Goal: Task Accomplishment & Management: Complete application form

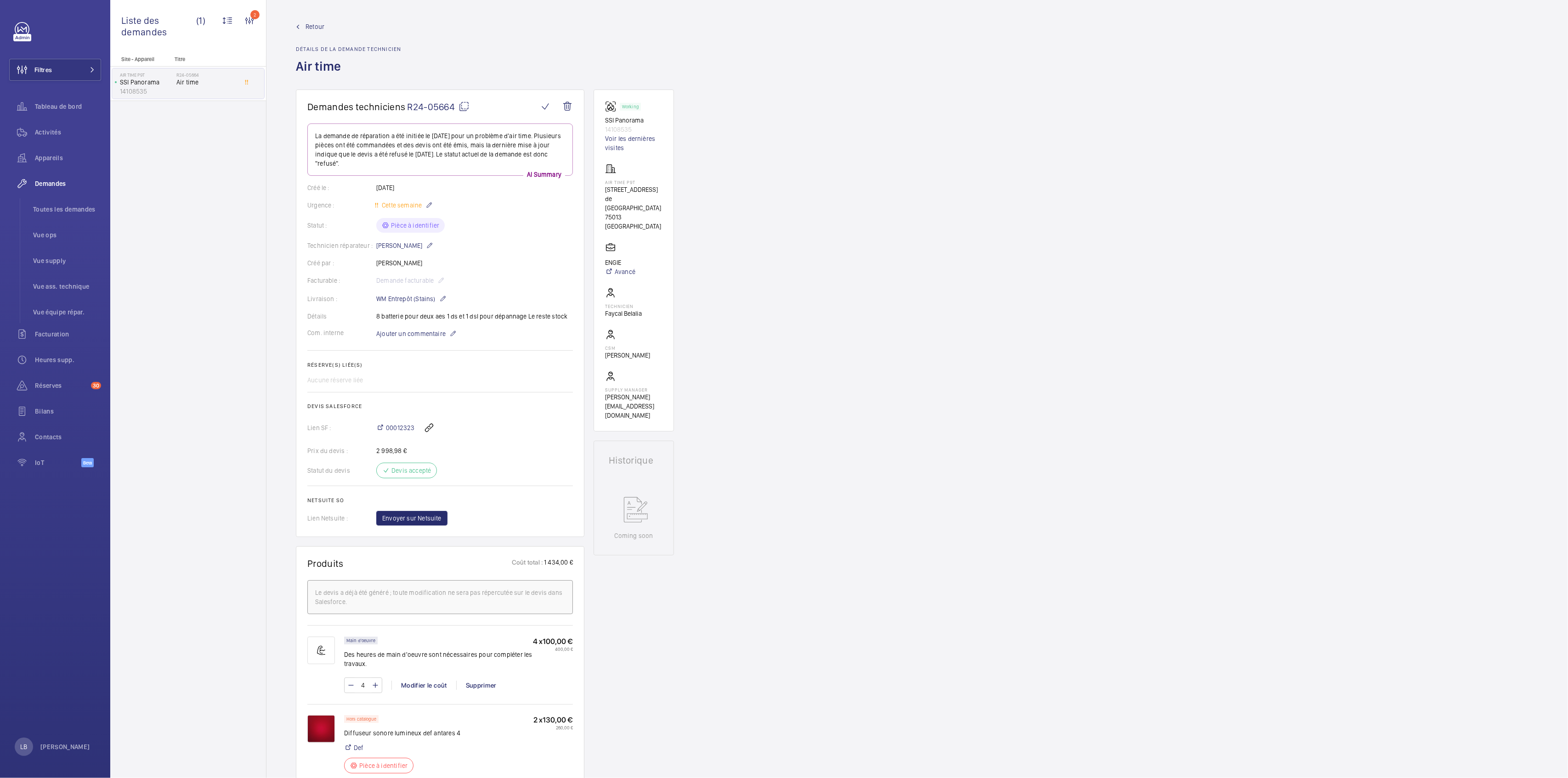
click at [946, 303] on div "Demandes techniciens R24-05664 La demande de réparation a été initiée le 10 jui…" at bounding box center [917, 793] width 1301 height 1407
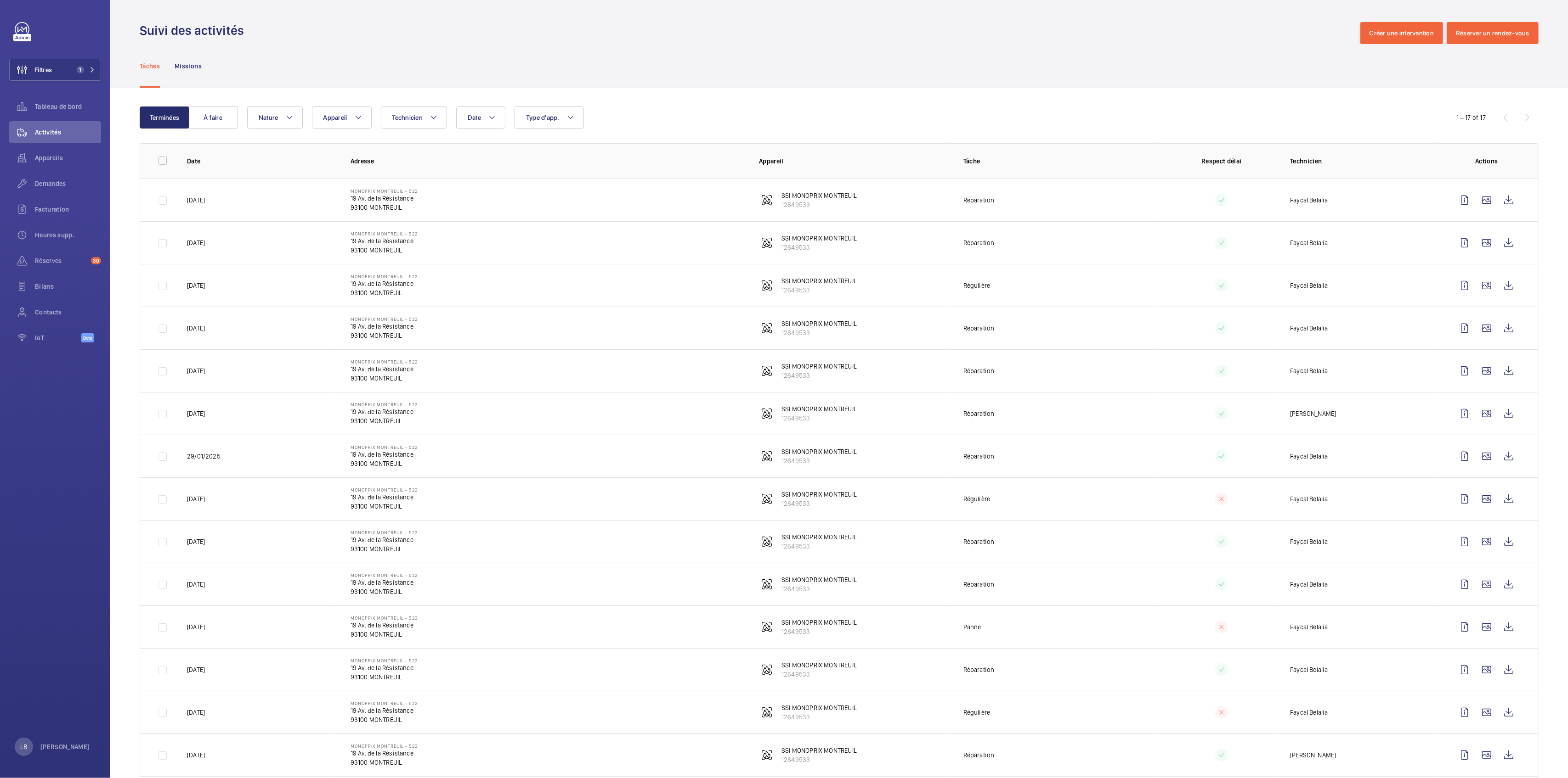
click at [646, 104] on div "Terminées À faire Date Technicien Appareil Type d'app. Nature 1 – 17 of 17 Date…" at bounding box center [839, 507] width 1457 height 839
click at [65, 66] on button "Filtres 1" at bounding box center [55, 70] width 92 height 22
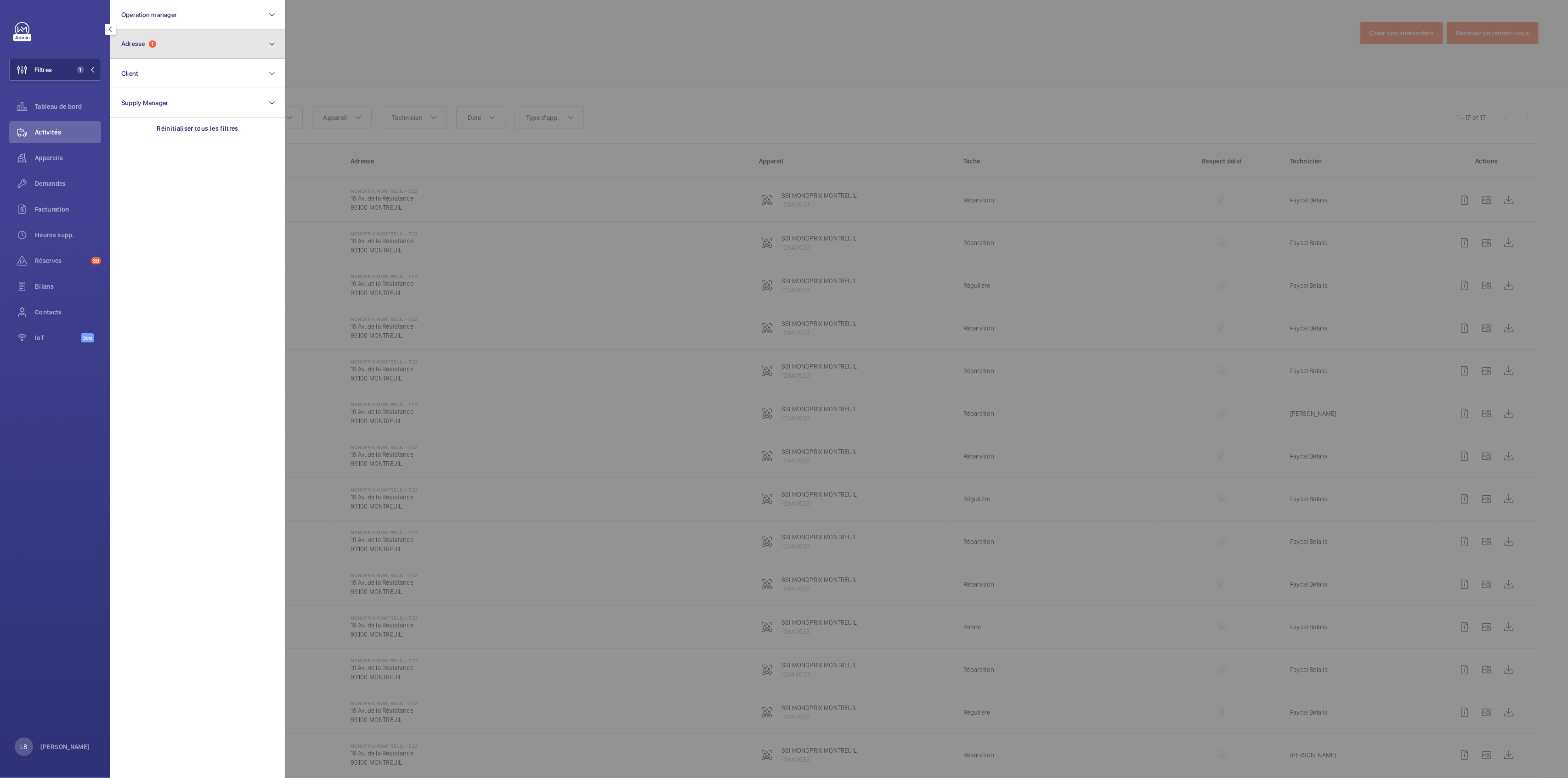
click at [160, 51] on button "Adresse 1" at bounding box center [197, 43] width 175 height 29
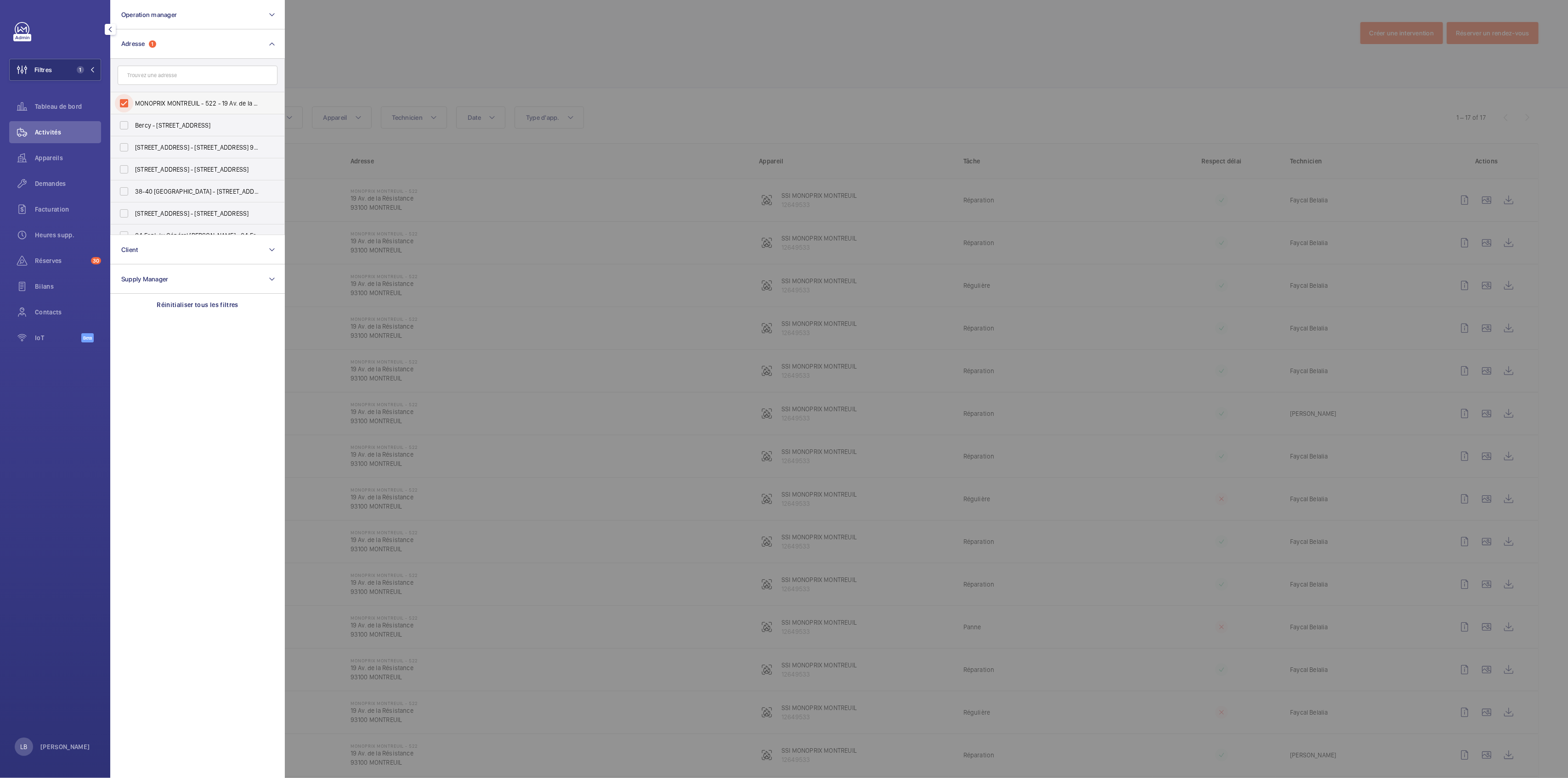
click at [121, 105] on input "MONOPRIX MONTREUIL - 522 - 19 Av. de la Résistance, MONTREUIL 93100" at bounding box center [124, 103] width 18 height 18
checkbox input "false"
click at [157, 73] on input "text" at bounding box center [197, 75] width 160 height 19
type input "104 haussman"
click at [123, 122] on input "[STREET_ADDRESS]" at bounding box center [124, 125] width 18 height 18
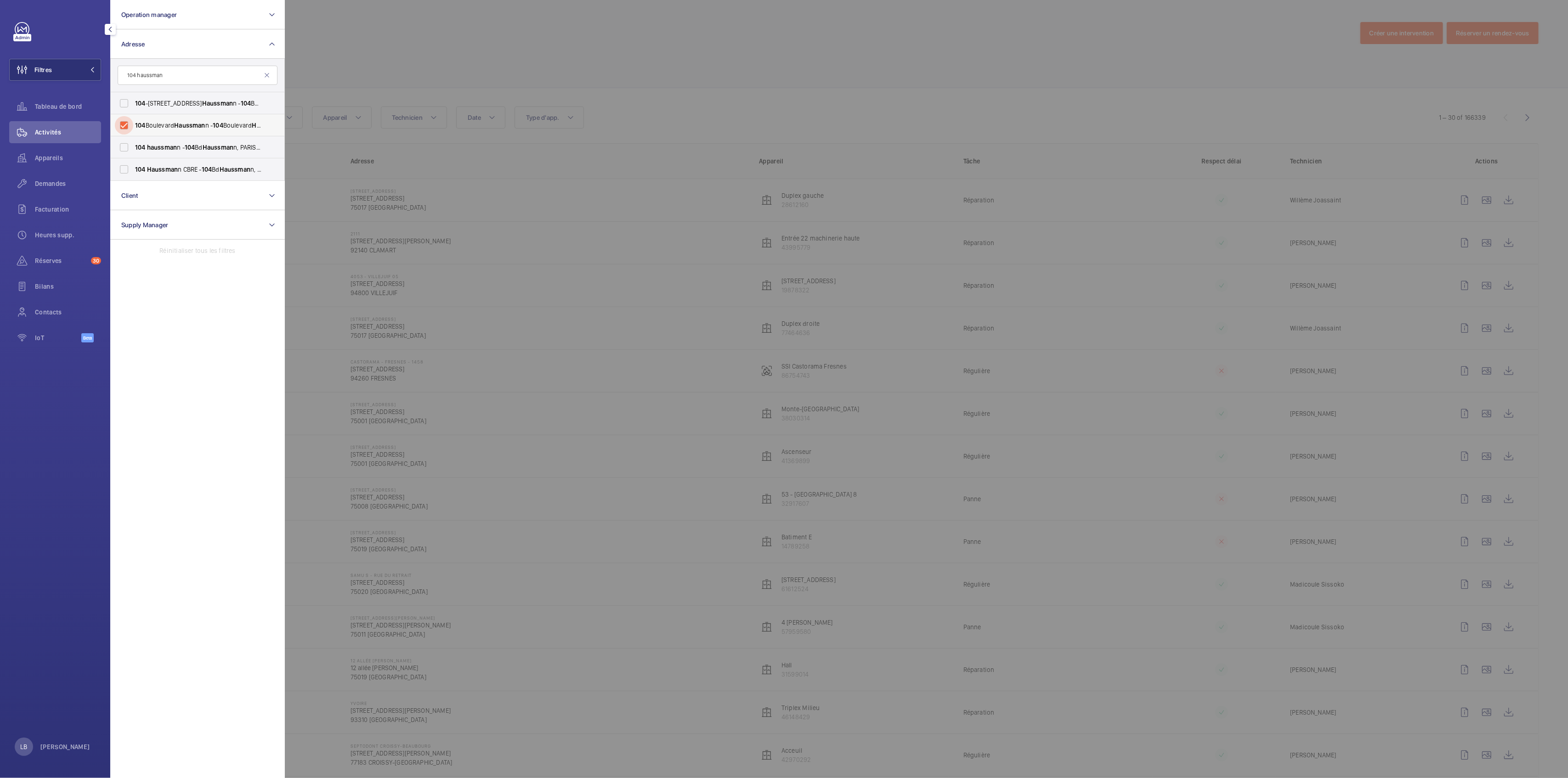
checkbox input "true"
click at [124, 142] on input "104 haussman n - [GEOGRAPHIC_DATA]" at bounding box center [124, 148] width 18 height 18
checkbox input "true"
click at [125, 167] on input "104 Haussman n CBRE - [GEOGRAPHIC_DATA]" at bounding box center [124, 170] width 18 height 18
checkbox input "true"
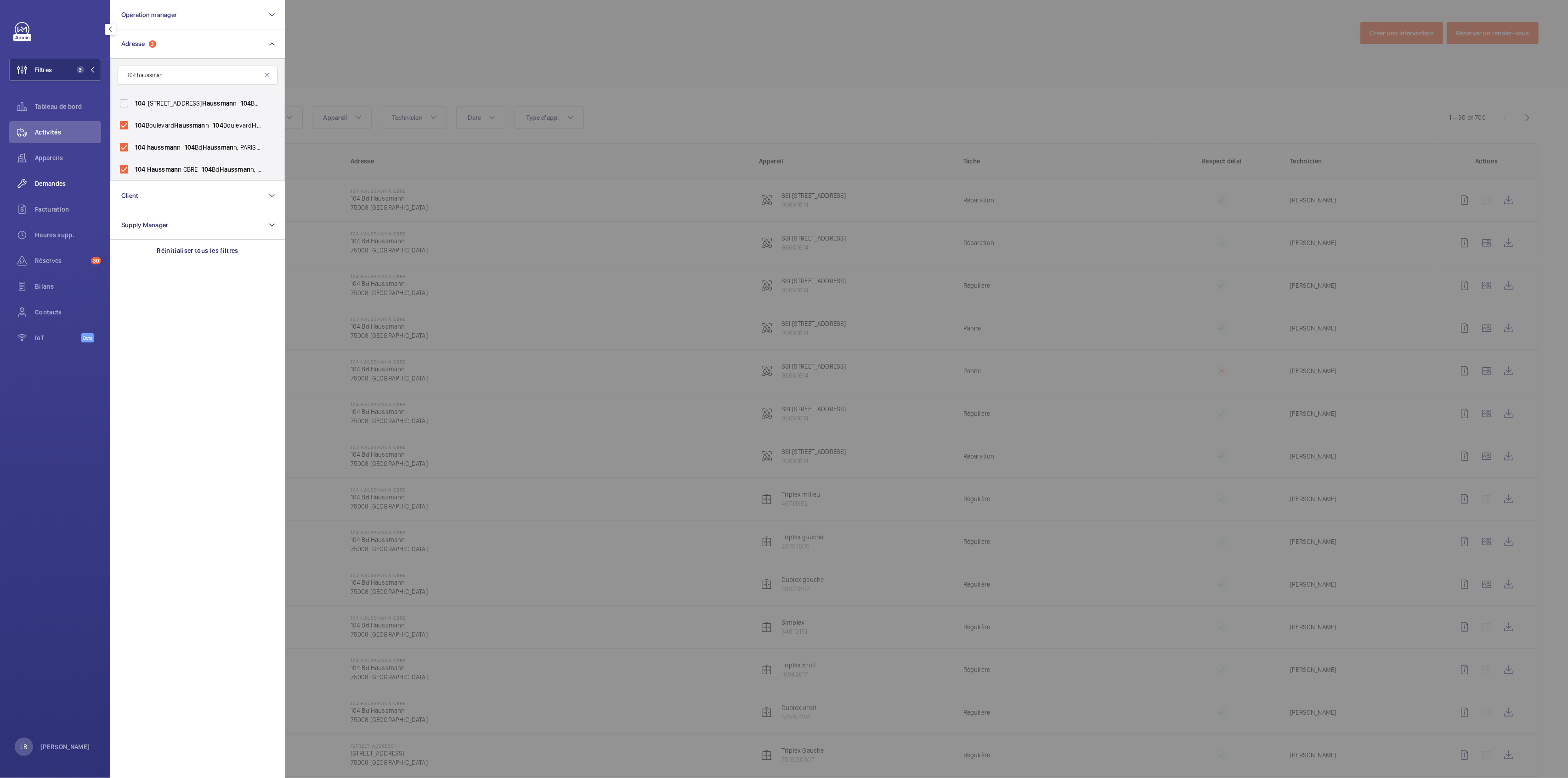
click at [56, 183] on span "Demandes" at bounding box center [68, 184] width 66 height 9
click at [977, 110] on div at bounding box center [1068, 389] width 1568 height 778
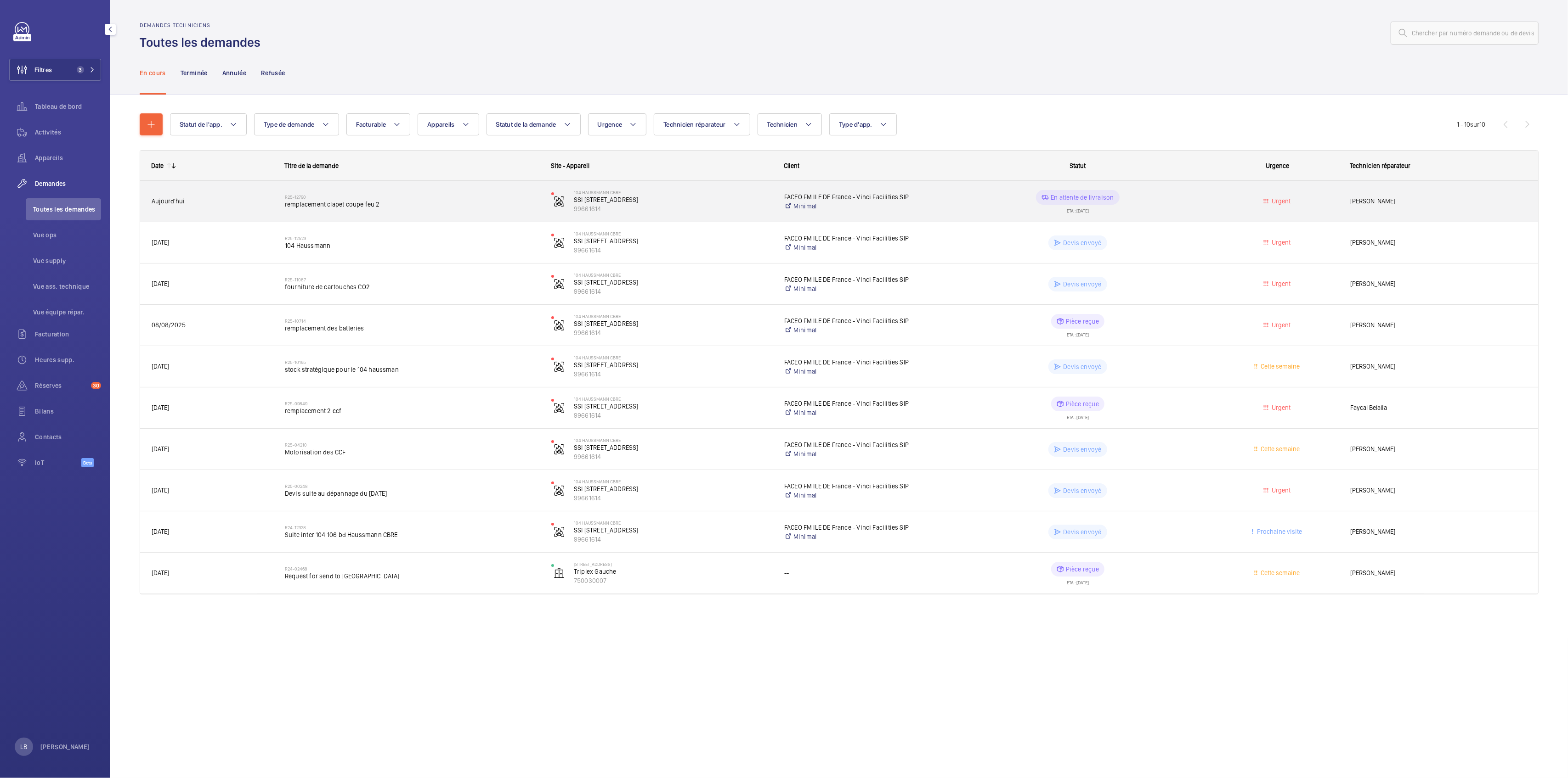
click at [1198, 210] on wm-front-pills-cell "En attente de livraison ETA : [DATE]" at bounding box center [1077, 201] width 254 height 23
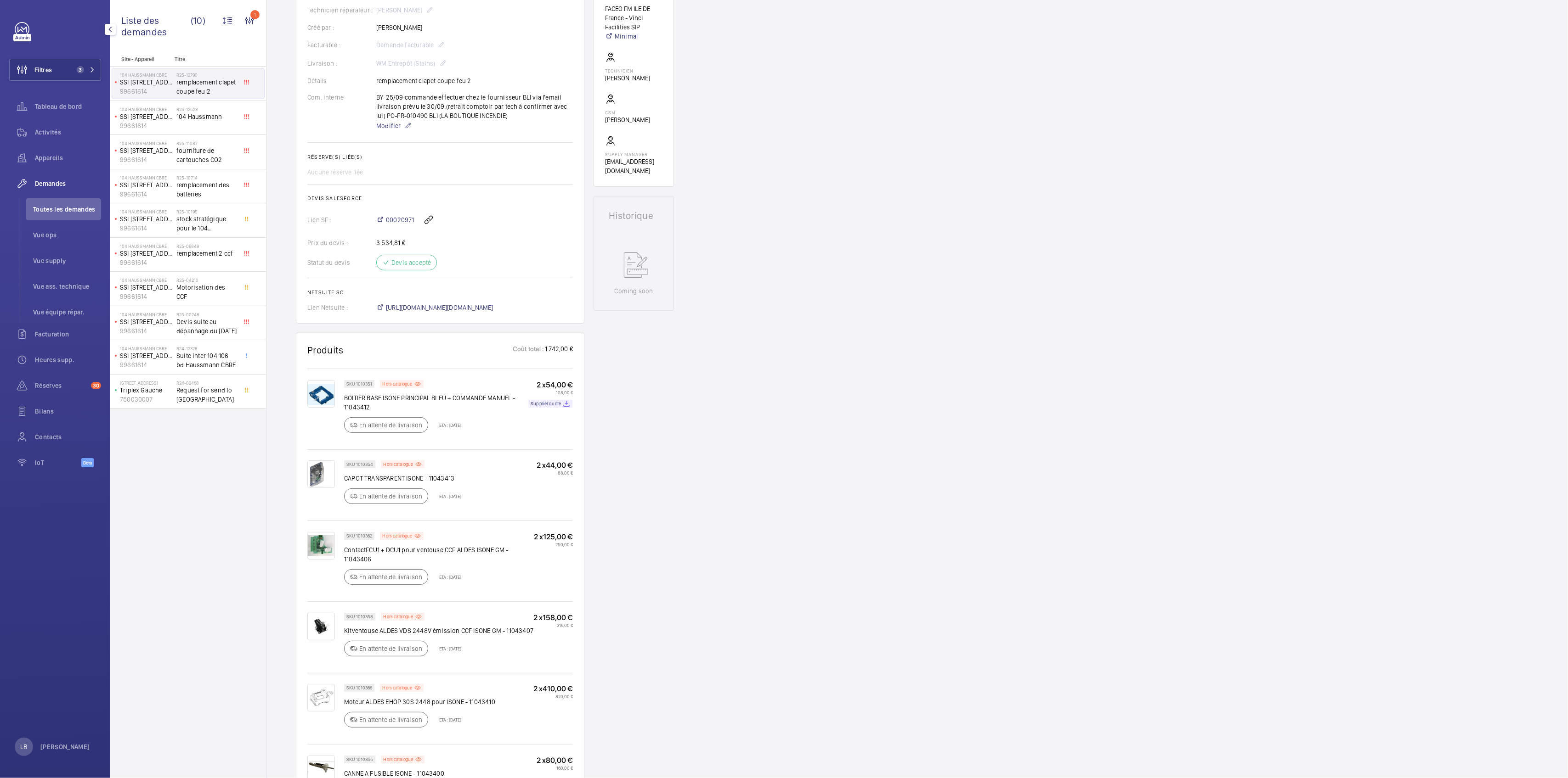
scroll to position [184, 0]
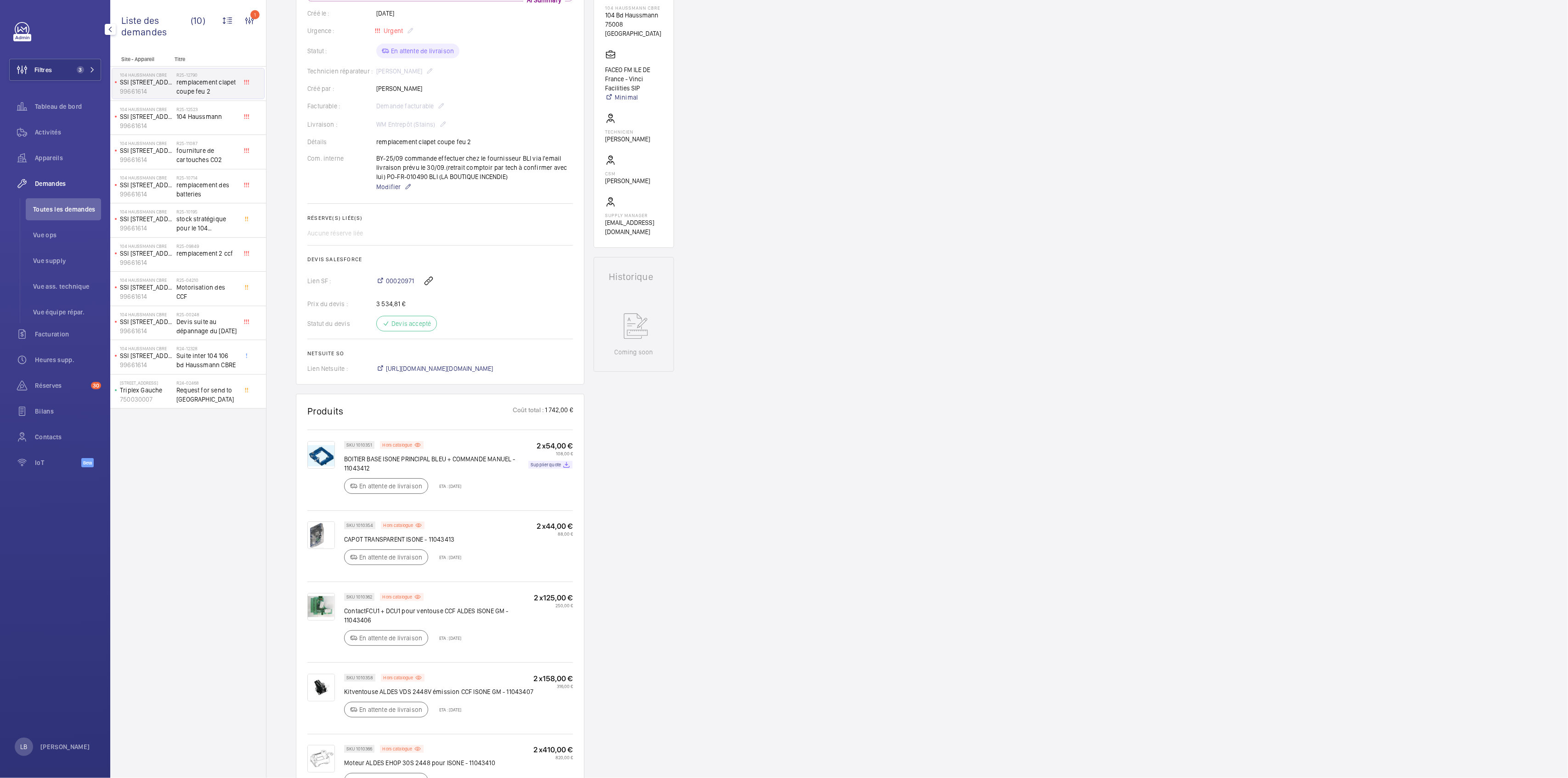
click at [511, 288] on div "00020971" at bounding box center [474, 281] width 196 height 22
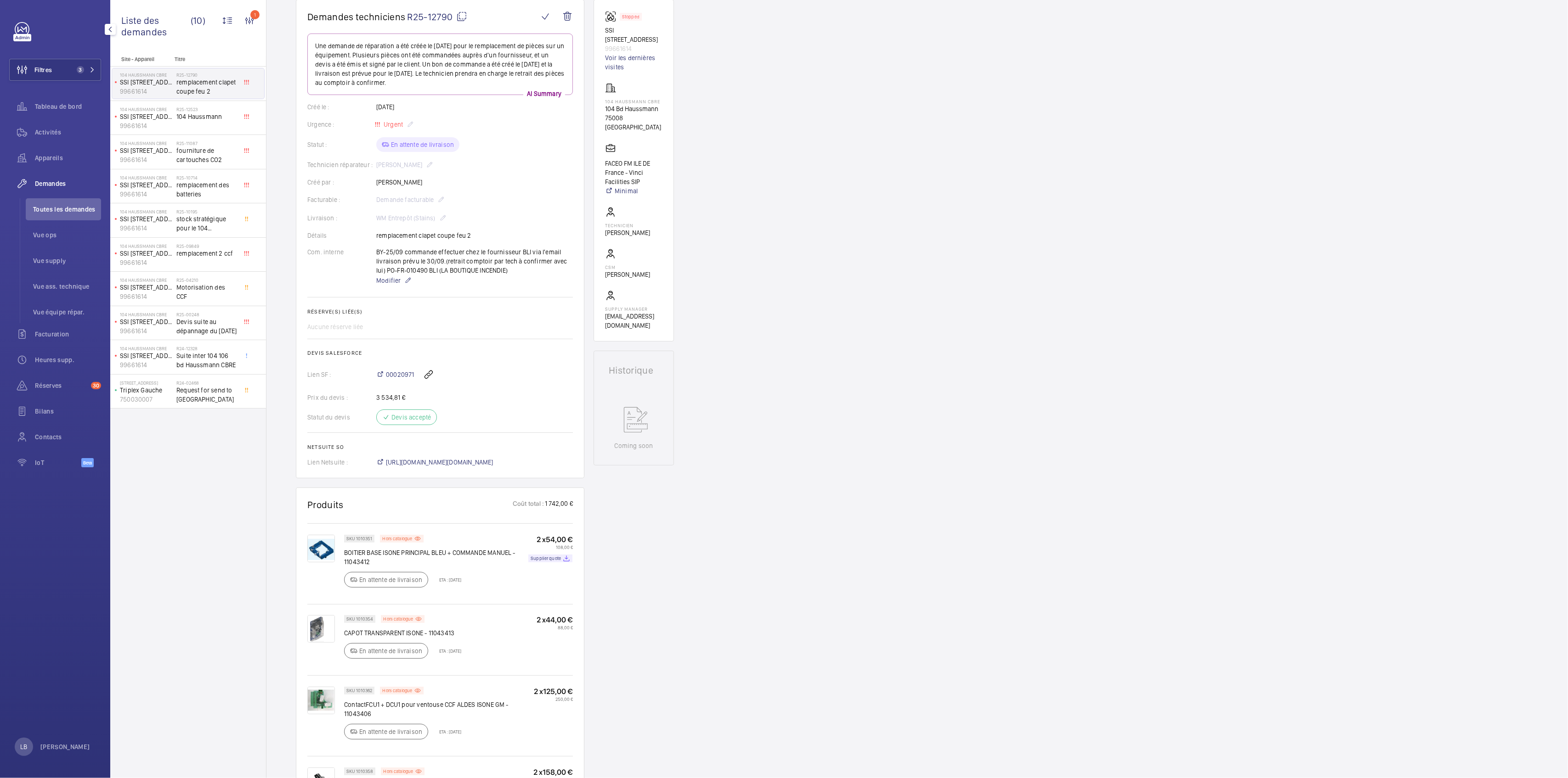
scroll to position [0, 0]
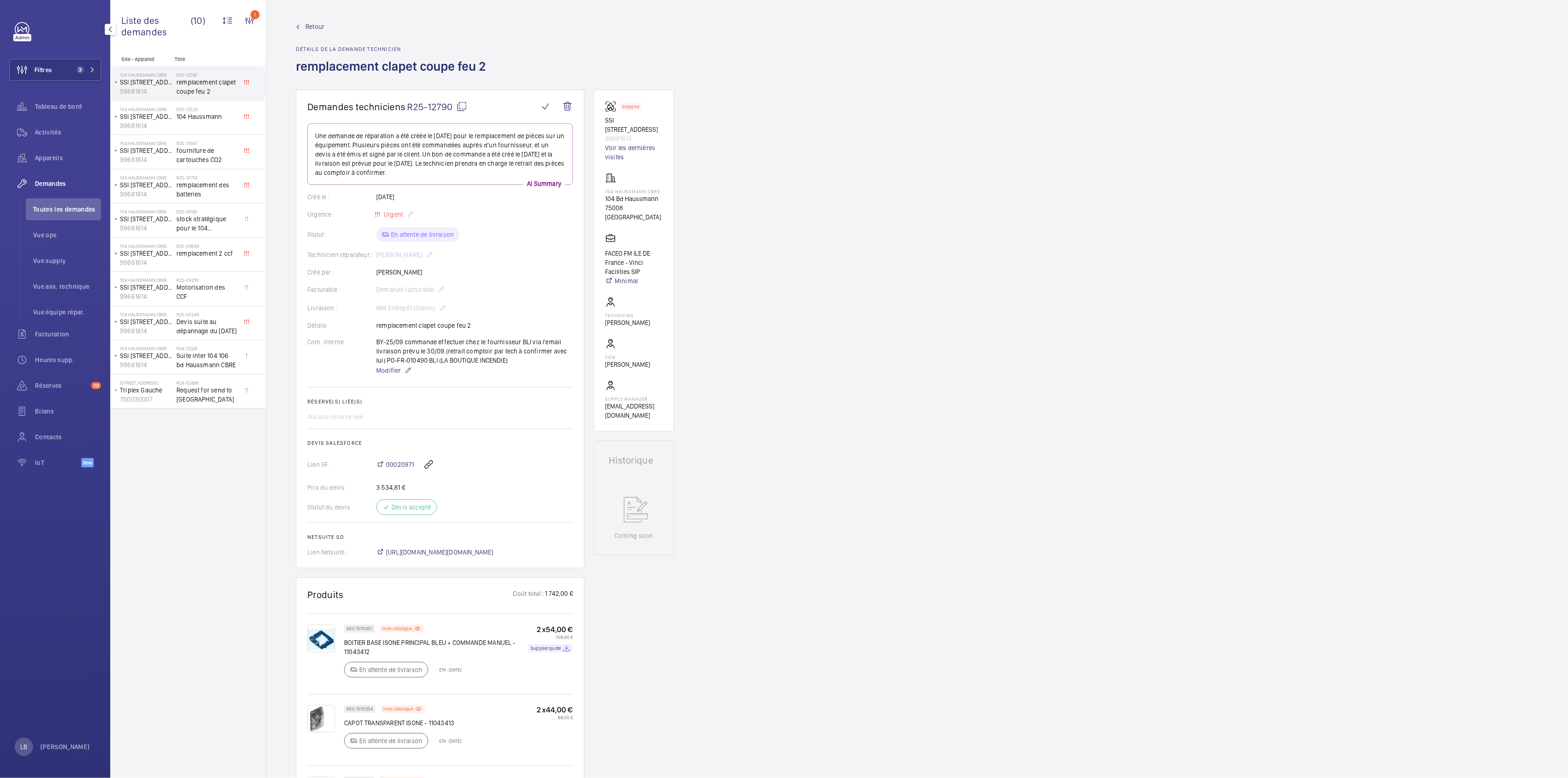
click at [461, 105] on mat-icon at bounding box center [461, 106] width 11 height 11
click at [904, 575] on div "Demandes techniciens R25-12790 Une demande de réparation a été créée le [DATE] …" at bounding box center [917, 747] width 1301 height 1316
click at [315, 22] on span "Retour" at bounding box center [314, 26] width 19 height 9
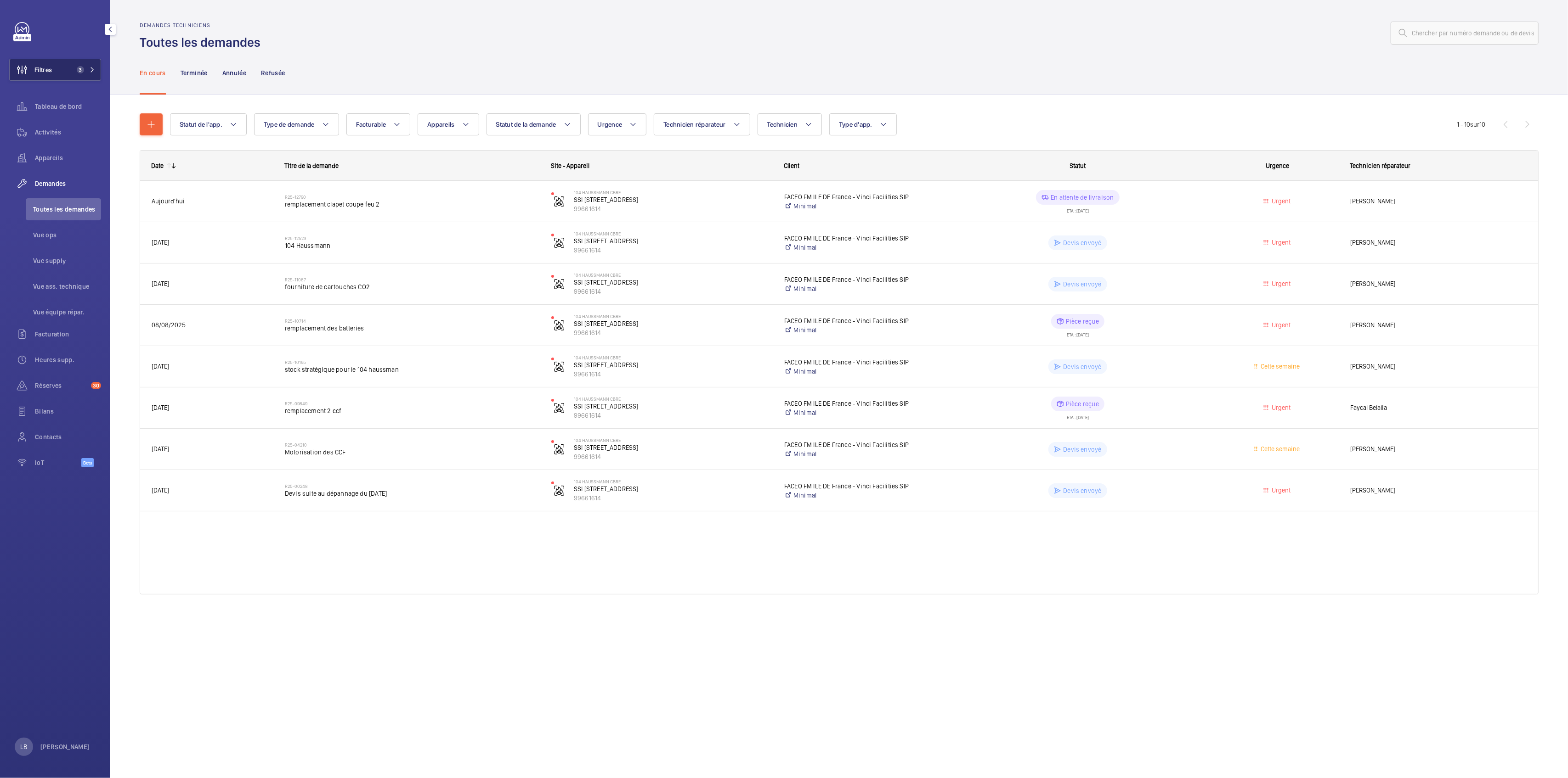
click at [52, 66] on span "Filtres" at bounding box center [43, 69] width 17 height 9
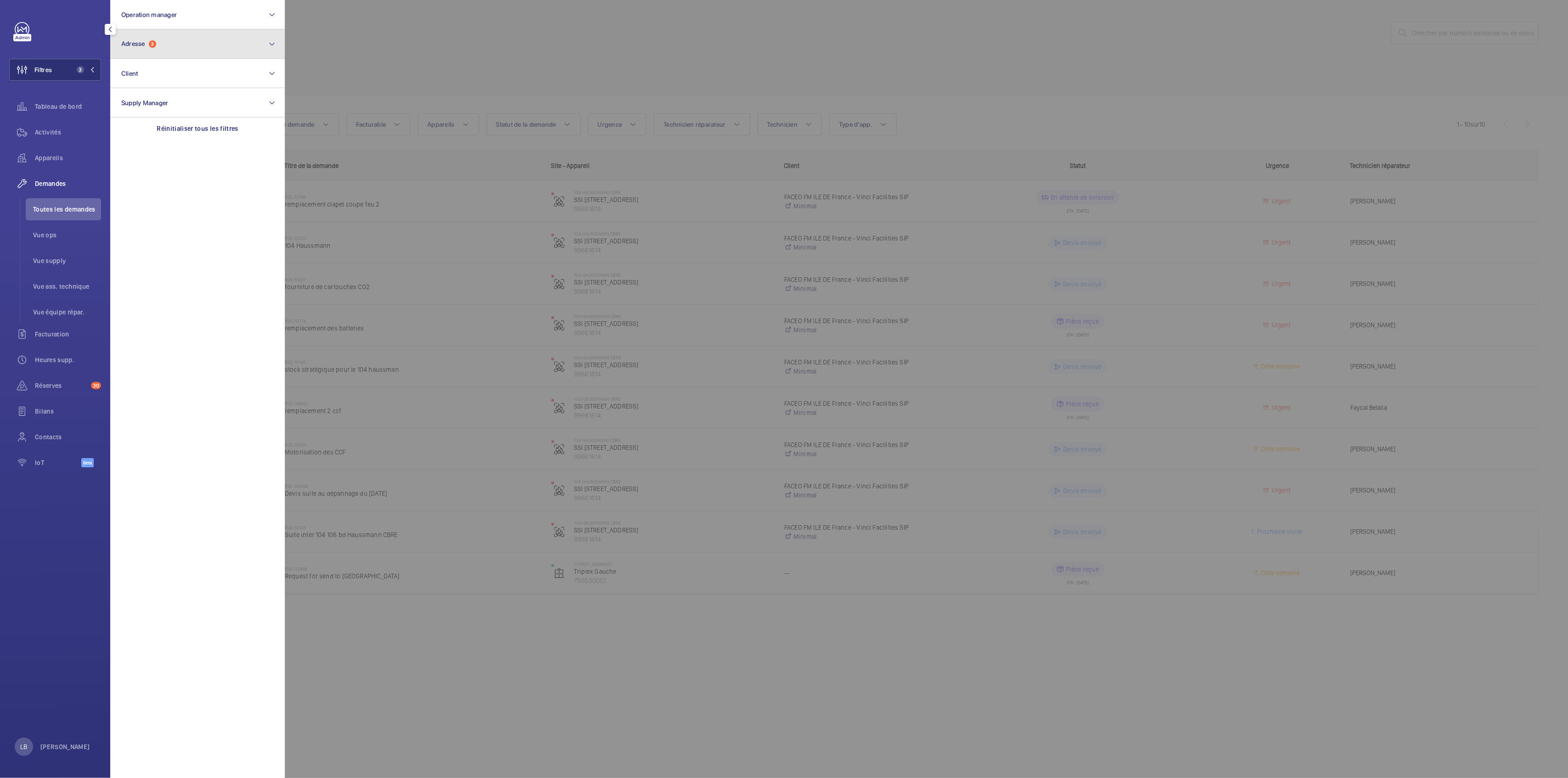
click at [177, 40] on button "Adresse 3" at bounding box center [197, 43] width 175 height 29
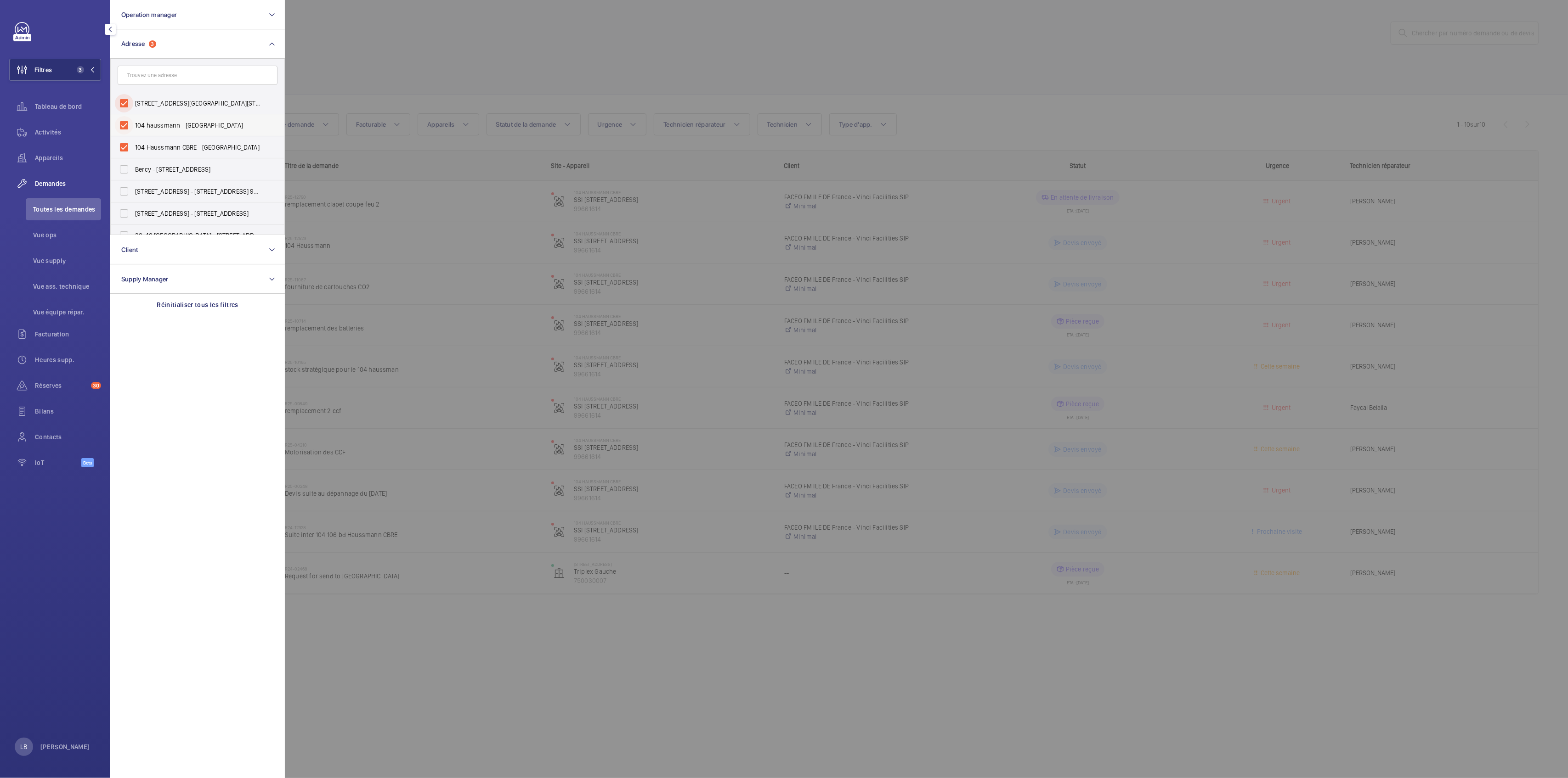
drag, startPoint x: 128, startPoint y: 101, endPoint x: 124, endPoint y: 127, distance: 26.3
click at [128, 101] on input "[STREET_ADDRESS][GEOGRAPHIC_DATA][STREET_ADDRESS]" at bounding box center [124, 103] width 18 height 18
checkbox input "false"
drag, startPoint x: 124, startPoint y: 126, endPoint x: 126, endPoint y: 134, distance: 8.2
click at [125, 126] on input "104 haussmann - [GEOGRAPHIC_DATA]" at bounding box center [124, 125] width 18 height 18
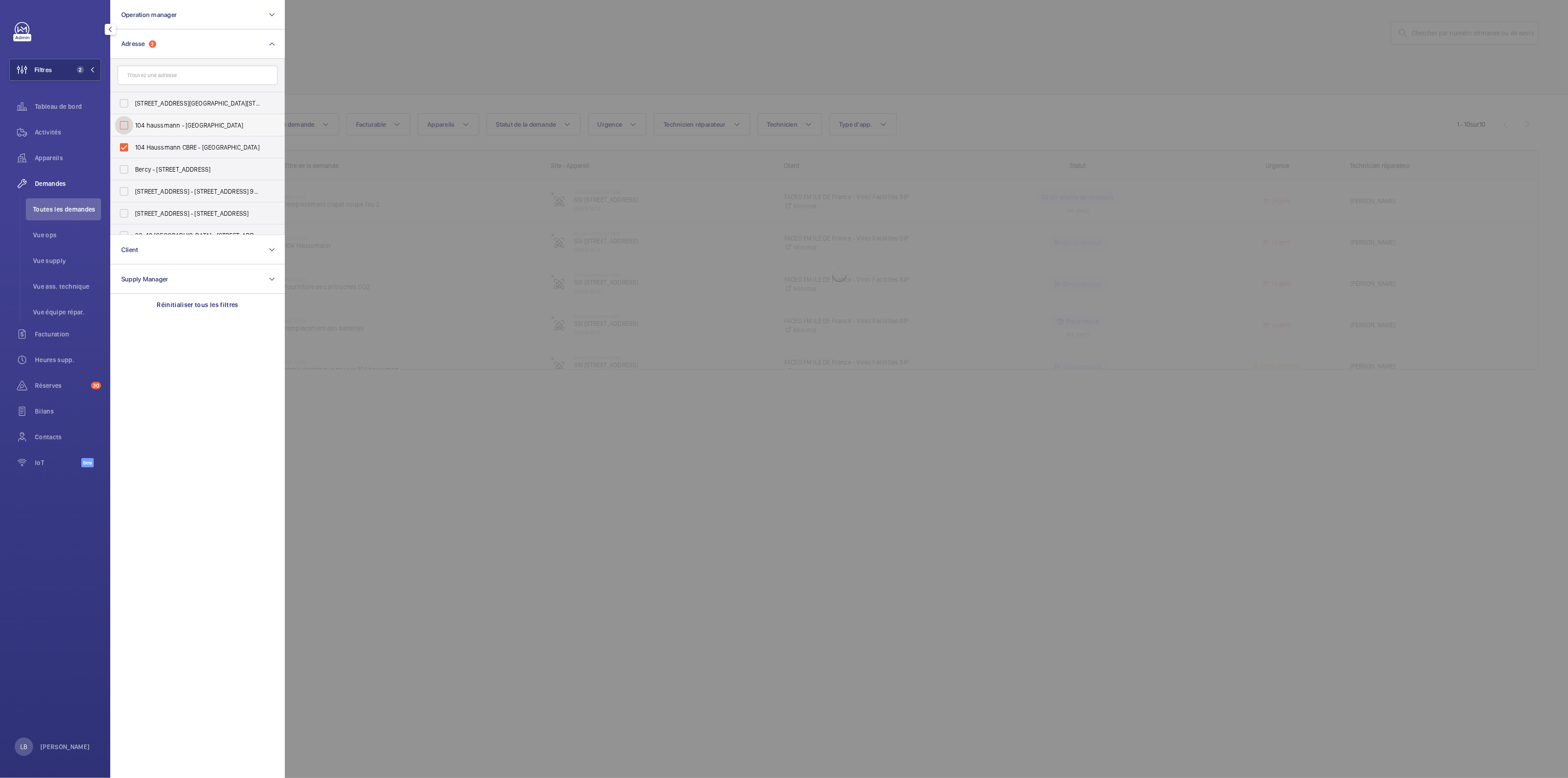
checkbox input "false"
click at [129, 171] on input "Bercy - [STREET_ADDRESS]" at bounding box center [124, 170] width 18 height 18
checkbox input "true"
click at [1176, 196] on div at bounding box center [1068, 389] width 1568 height 778
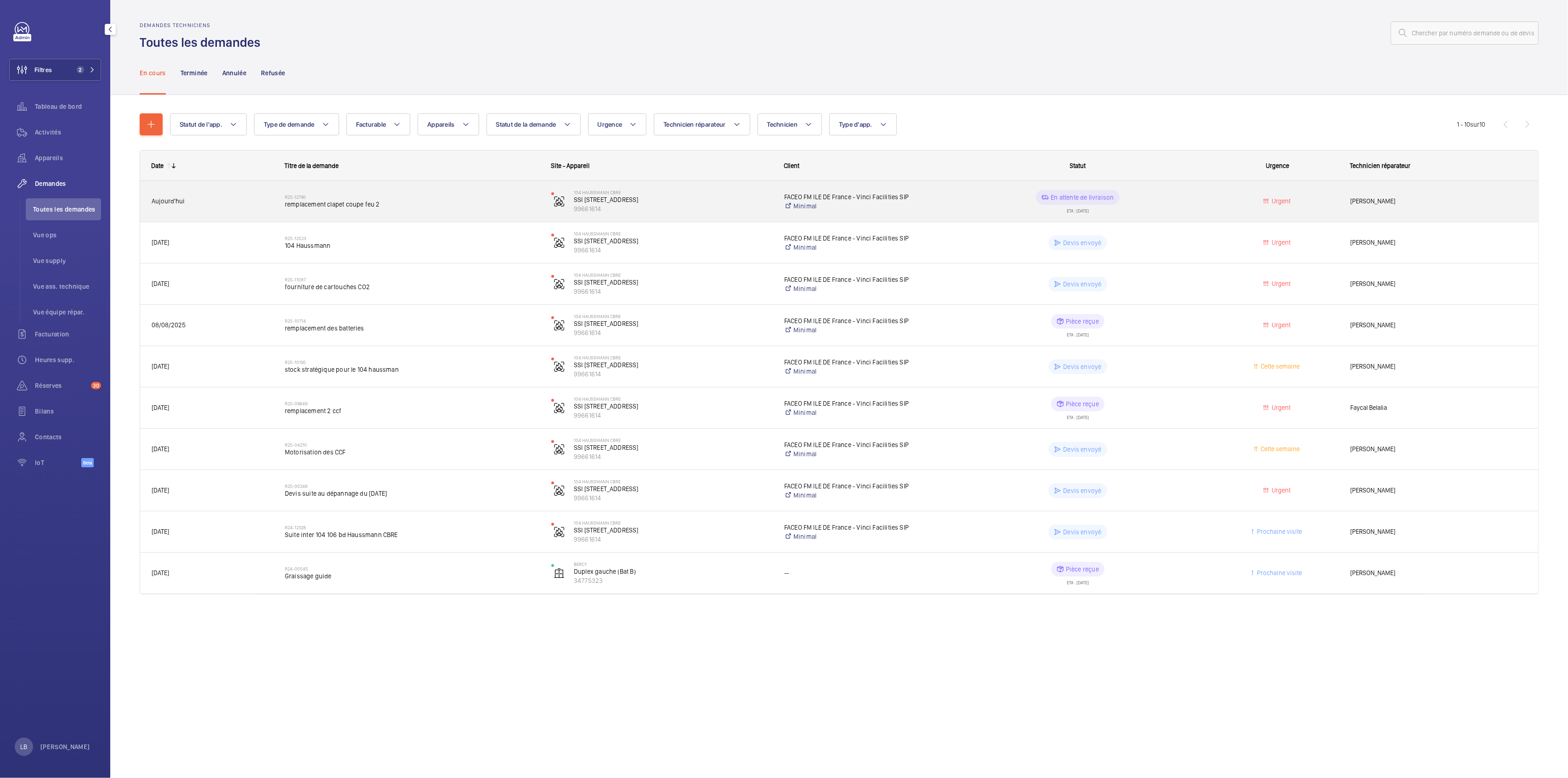
click at [1176, 196] on wm-front-pills-cell "En attente de livraison ETA : [DATE]" at bounding box center [1077, 201] width 254 height 23
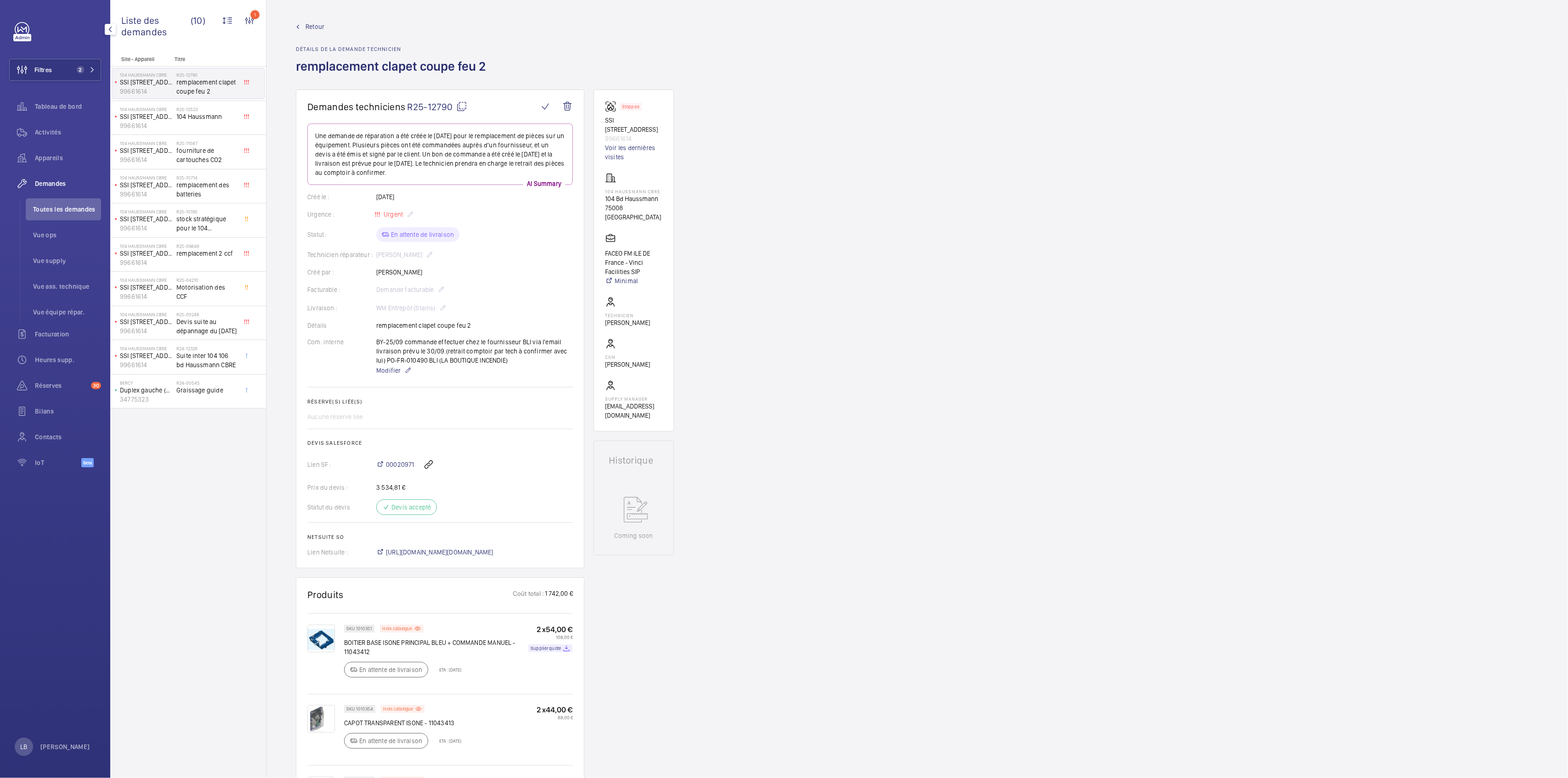
click at [462, 110] on mat-icon at bounding box center [461, 106] width 11 height 11
click at [870, 563] on div "Demandes techniciens R25-12790 Une demande de réparation a été créée le [DATE] …" at bounding box center [917, 747] width 1301 height 1316
click at [898, 599] on div "Demandes techniciens R25-12790 Une demande de réparation a été créée le [DATE] …" at bounding box center [917, 747] width 1301 height 1316
click at [55, 67] on button "Filtres 2" at bounding box center [55, 70] width 92 height 22
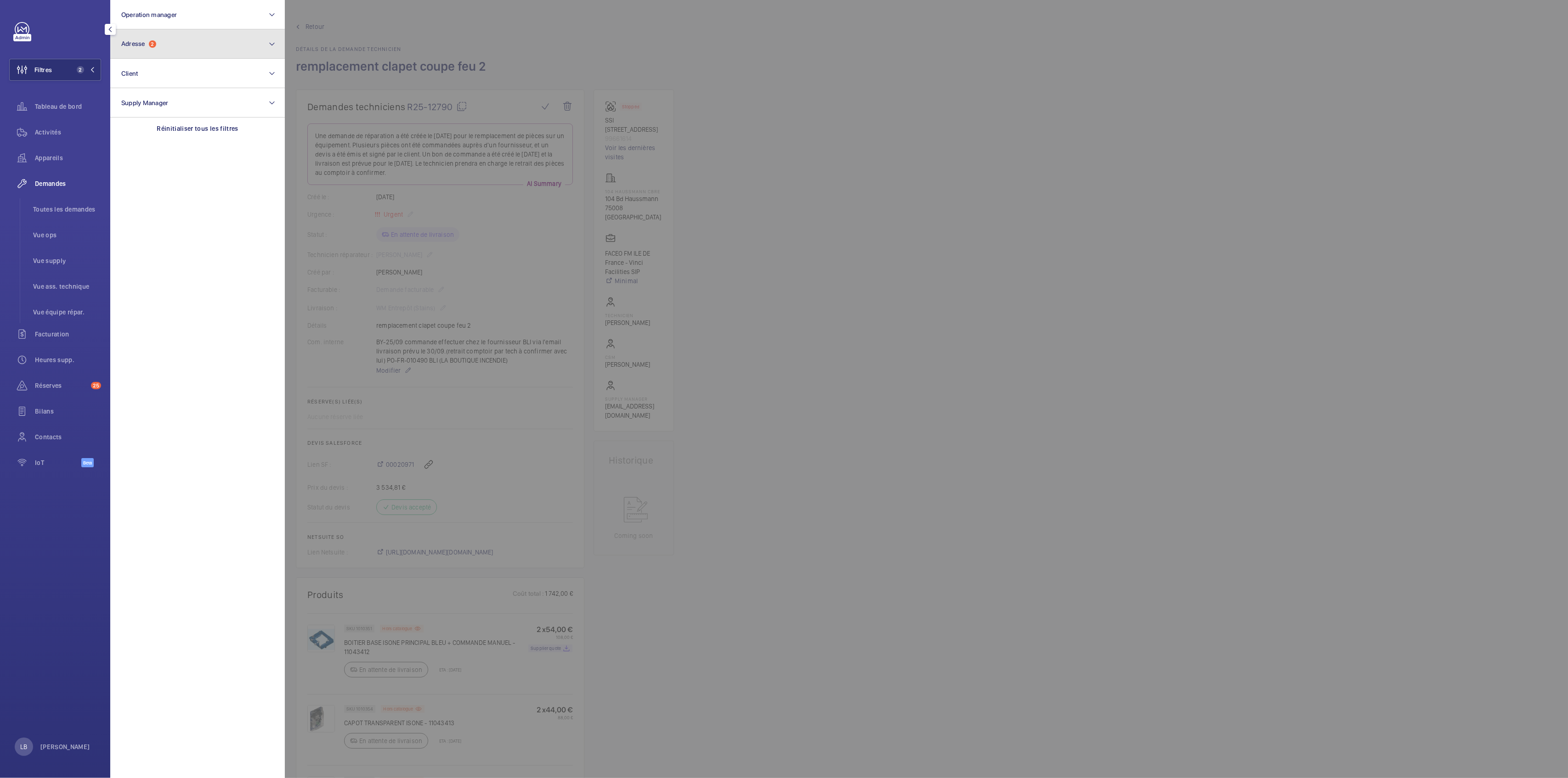
click at [173, 53] on button "Adresse 2" at bounding box center [197, 43] width 175 height 29
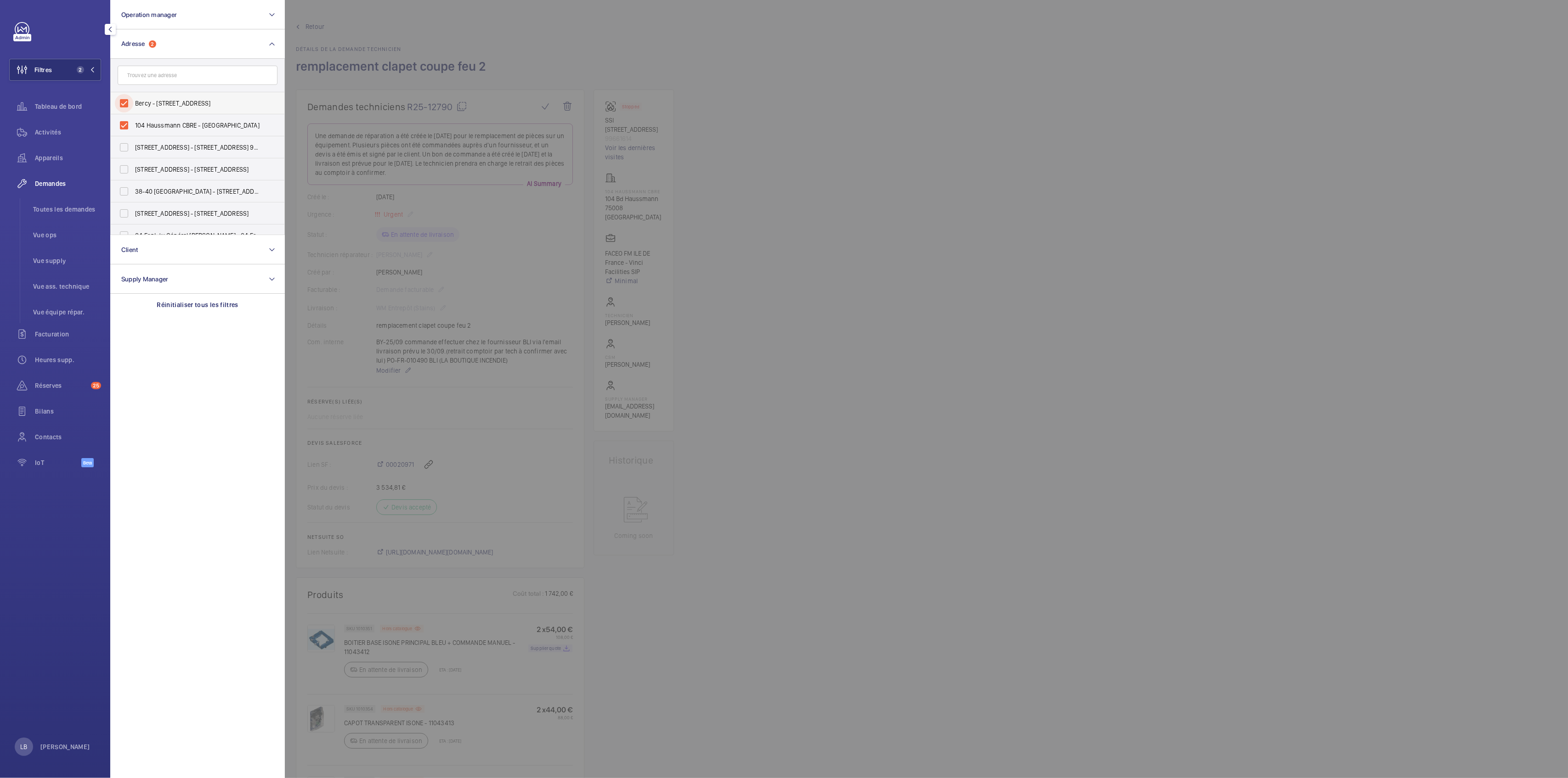
click at [128, 108] on input "Bercy - [STREET_ADDRESS]" at bounding box center [124, 103] width 18 height 18
checkbox input "false"
click at [124, 131] on input "104 Haussmann CBRE - [GEOGRAPHIC_DATA]" at bounding box center [124, 125] width 18 height 18
checkbox input "false"
click at [160, 76] on input "text" at bounding box center [197, 75] width 160 height 19
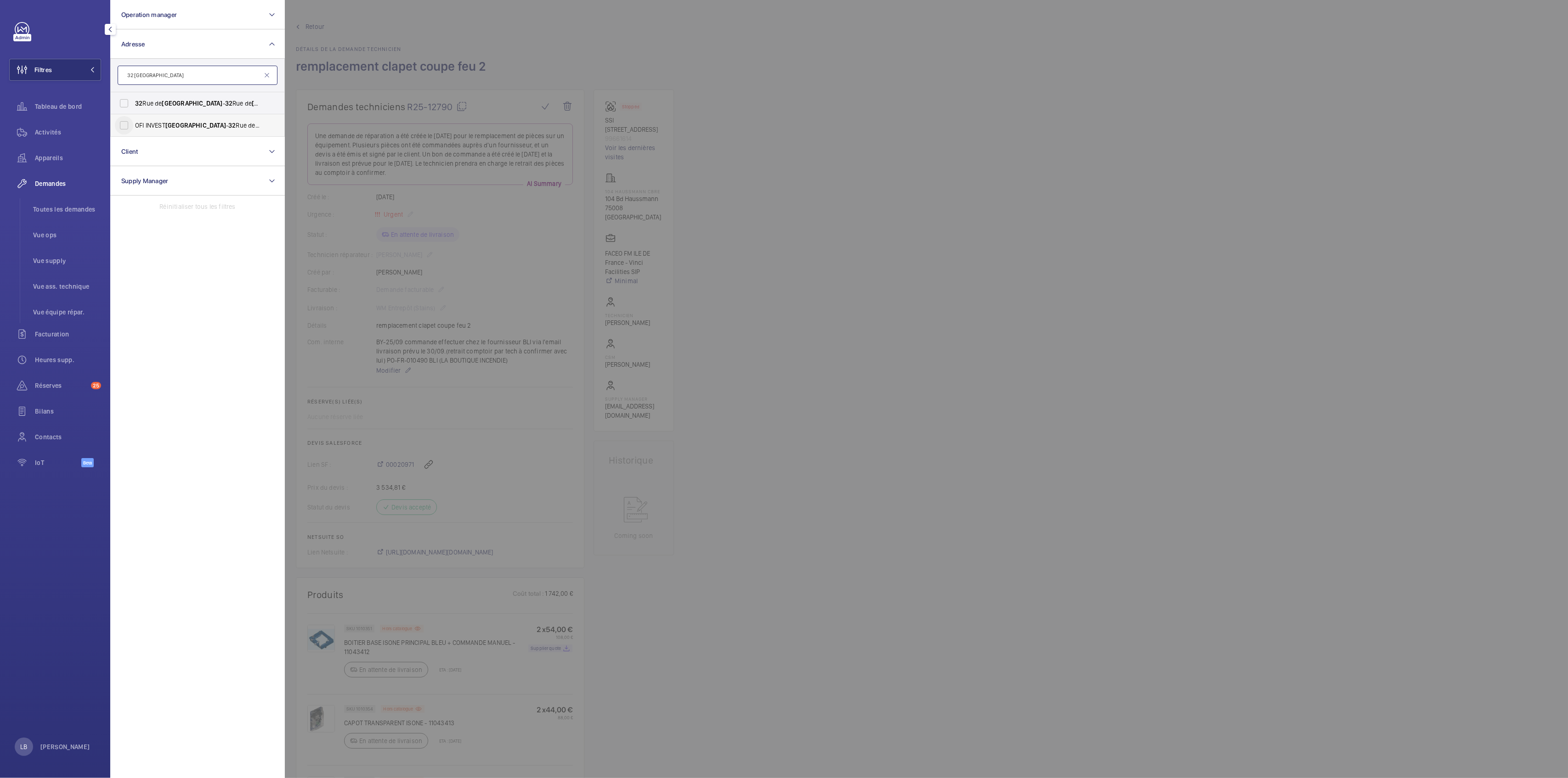
type input "32 lisbonne"
click at [127, 125] on input "OFI INVEST Lisbonne - 32 Rue de Lisbonne , PARIS 75008" at bounding box center [124, 125] width 18 height 18
checkbox input "true"
click at [877, 158] on div at bounding box center [1068, 389] width 1568 height 778
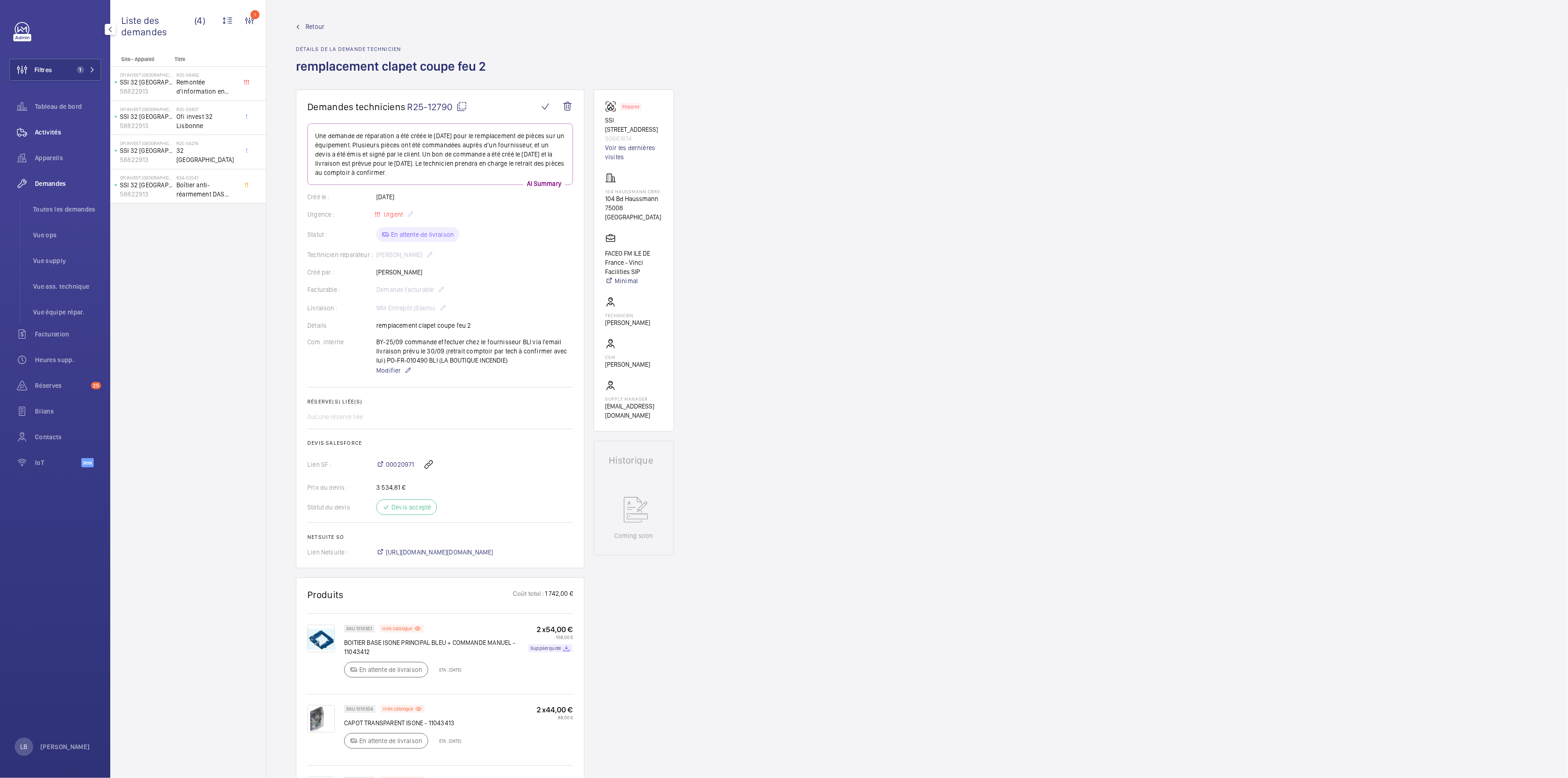
click at [61, 132] on span "Activités" at bounding box center [68, 132] width 66 height 9
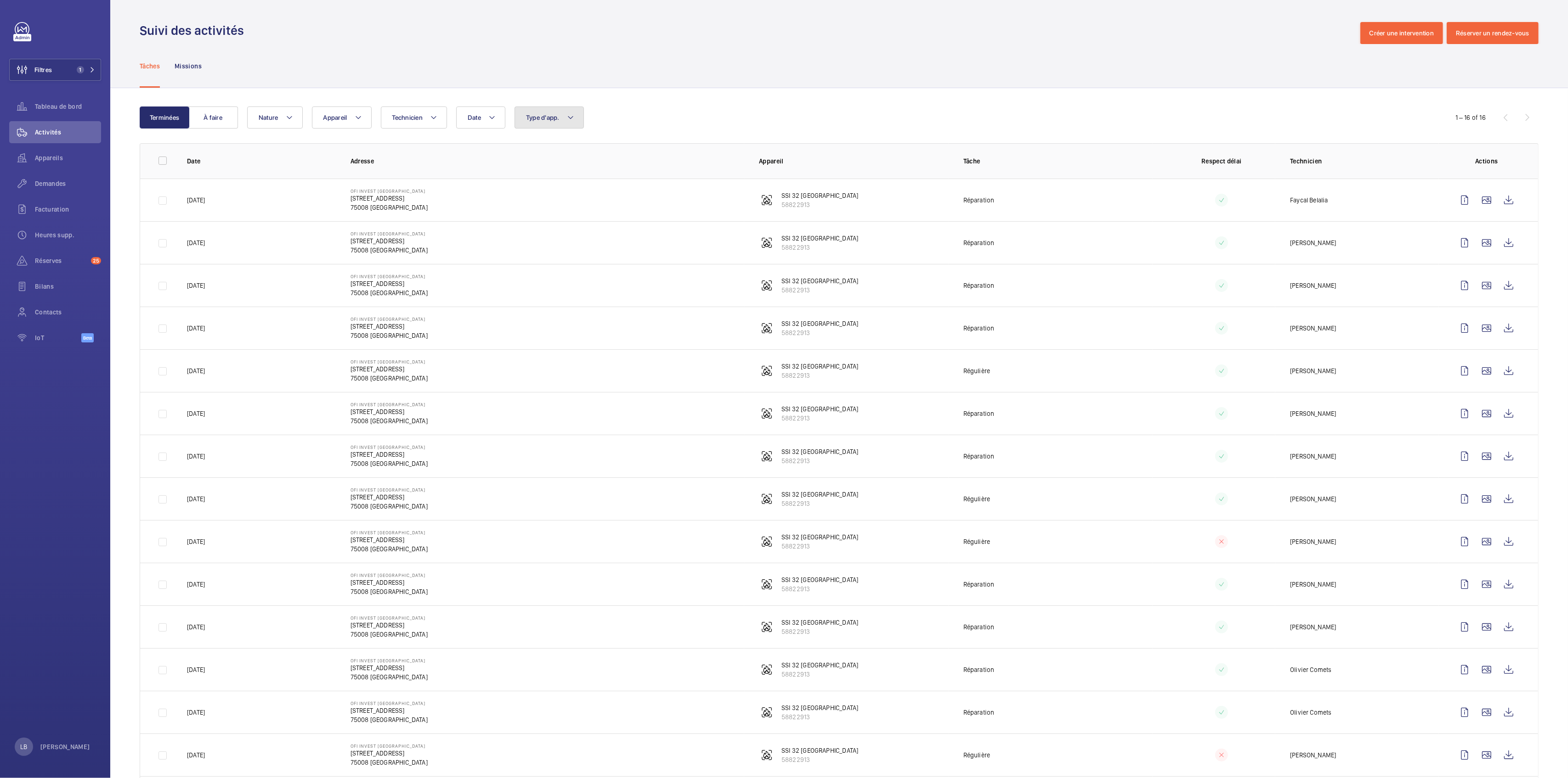
click at [572, 114] on mat-icon at bounding box center [570, 117] width 7 height 11
click at [533, 246] on input "Sécurité incendie" at bounding box center [528, 246] width 18 height 18
checkbox input "true"
click at [731, 76] on div "Tâches Missions" at bounding box center [839, 66] width 1398 height 44
click at [52, 181] on span "Demandes" at bounding box center [68, 184] width 66 height 9
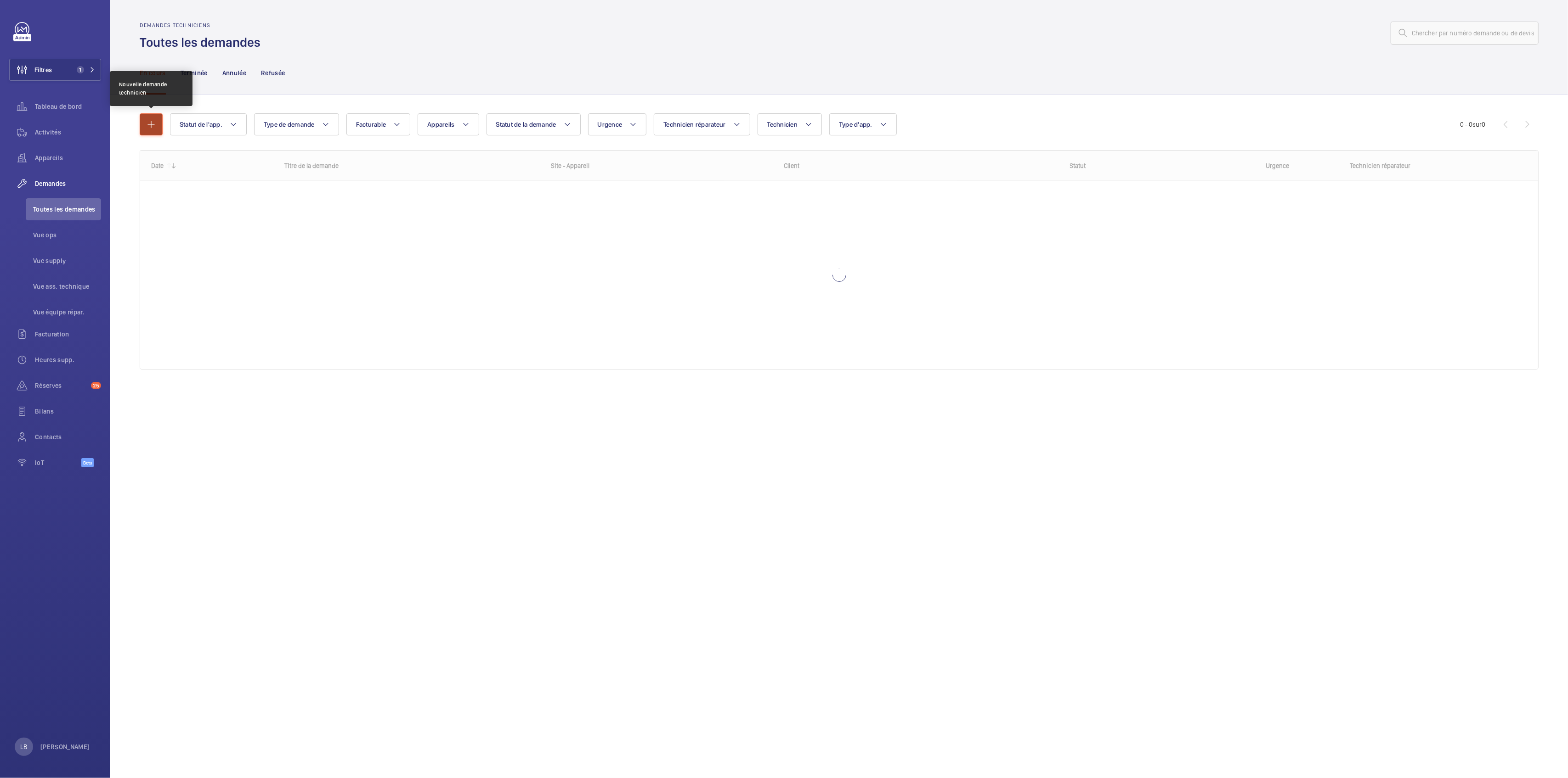
click at [156, 121] on mat-icon "button" at bounding box center [151, 124] width 11 height 11
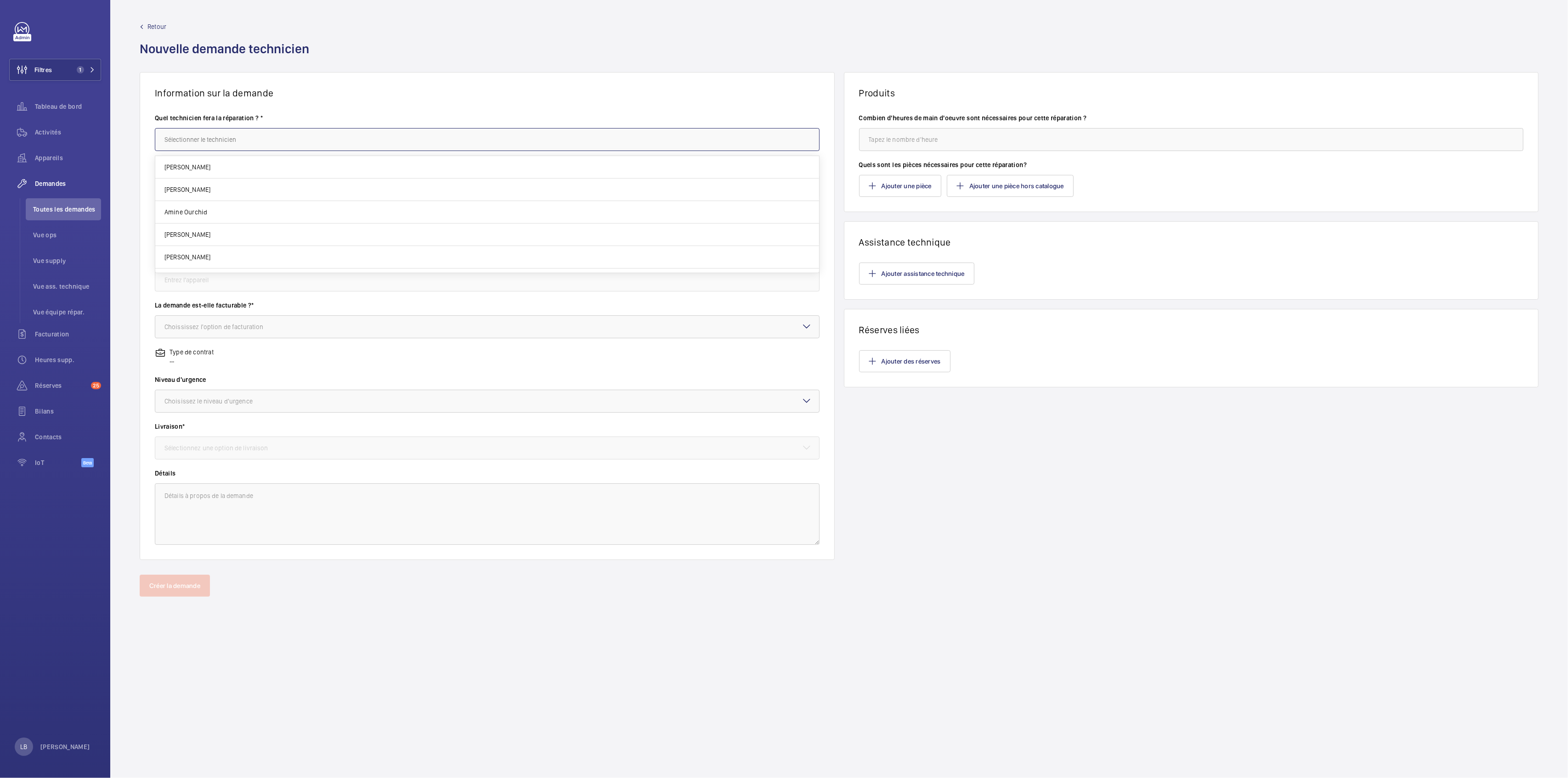
click at [278, 145] on input "text" at bounding box center [487, 139] width 664 height 23
type input "f"
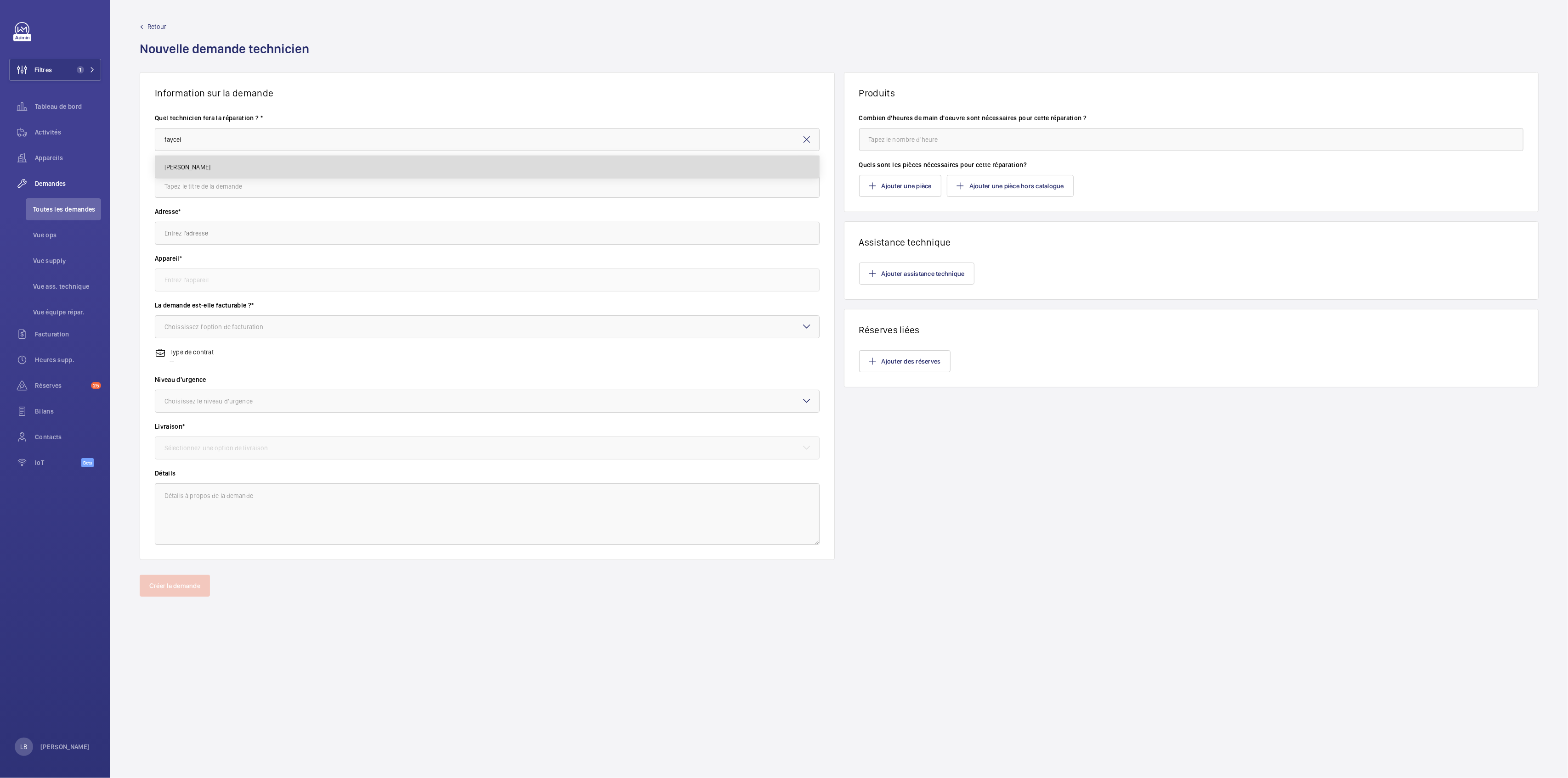
click at [225, 168] on mat-option "[PERSON_NAME]" at bounding box center [487, 168] width 663 height 22
type input "[PERSON_NAME]"
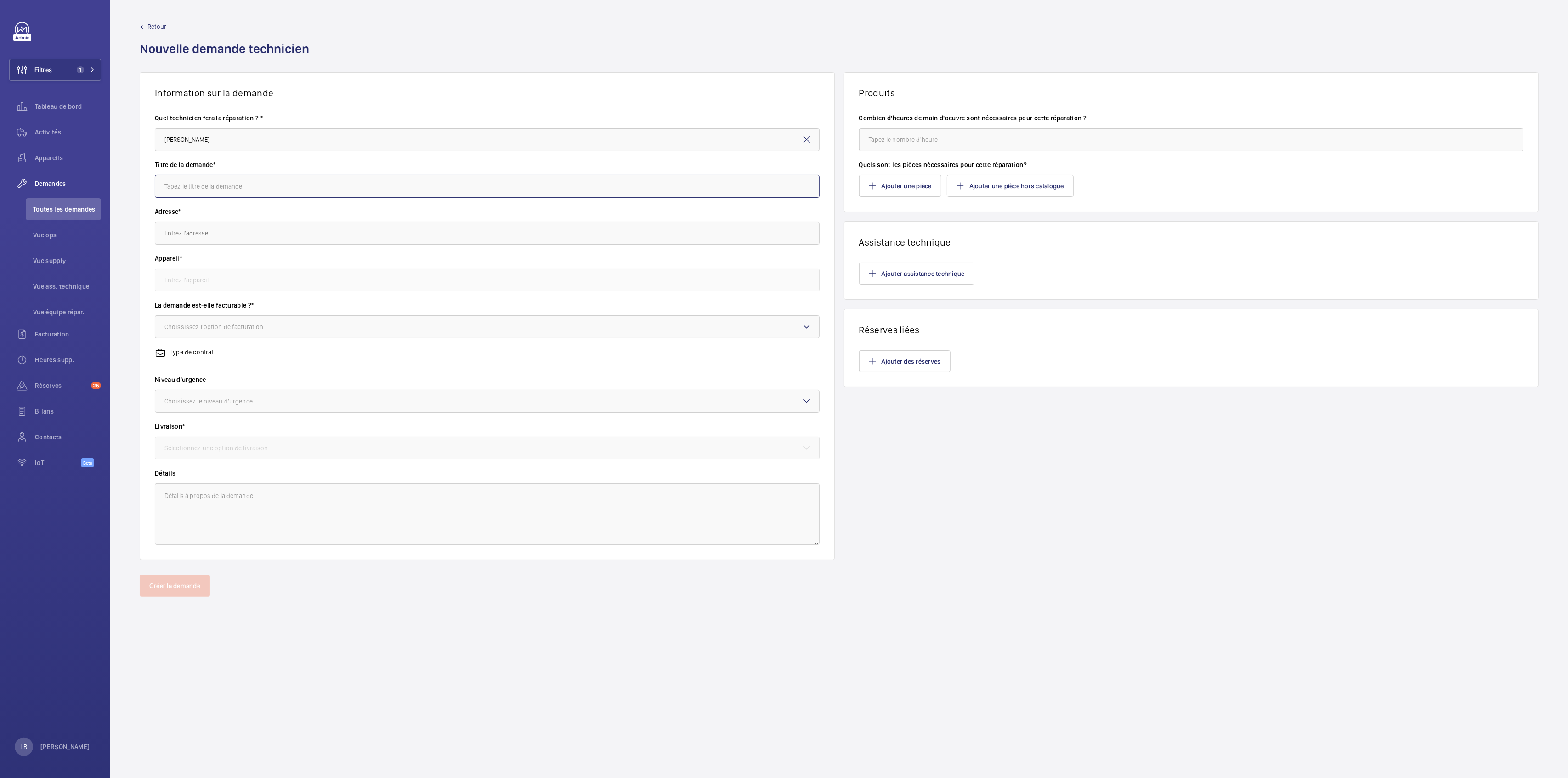
click at [246, 180] on input "text" at bounding box center [487, 186] width 664 height 23
click at [245, 187] on input "mise en place détecteur locla TGBT" at bounding box center [487, 186] width 664 height 23
type input "mise en place détecteur local TGBT"
click at [181, 232] on input "text" at bounding box center [487, 232] width 664 height 23
click at [205, 229] on input "text" at bounding box center [487, 232] width 664 height 23
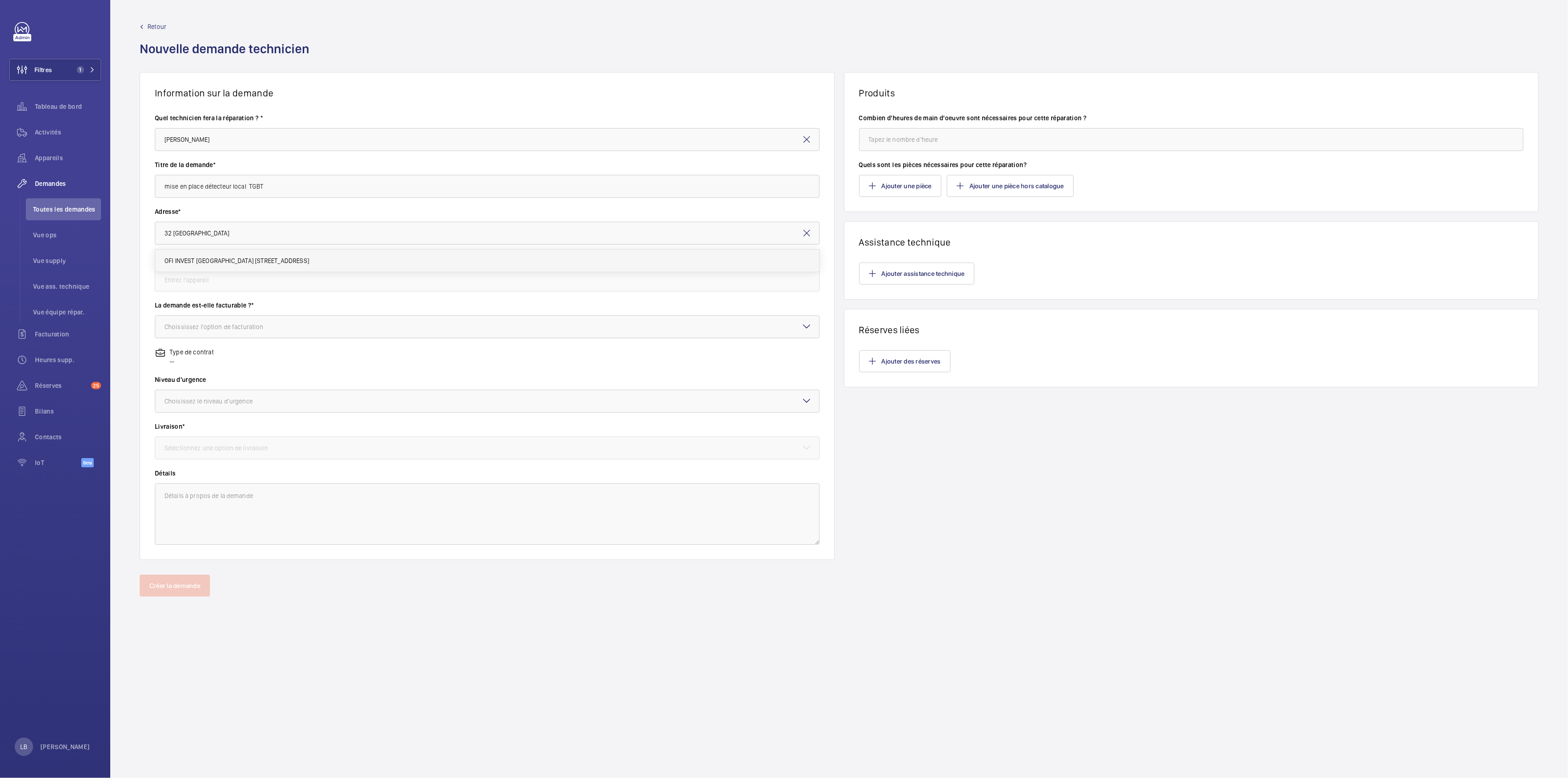
click at [212, 260] on span "OFI INVEST Lisbonne 32 Rue de Lisbonne, 75008 PARIS" at bounding box center [236, 260] width 145 height 9
type input "OFI INVEST Lisbonne 32 Rue de Lisbonne, 75008 PARIS"
click at [215, 284] on input "text" at bounding box center [487, 279] width 664 height 23
click at [194, 304] on span "58822913 - SSI 32 Lisbonne" at bounding box center [219, 307] width 111 height 9
type input "58822913 - SSI 32 Lisbonne"
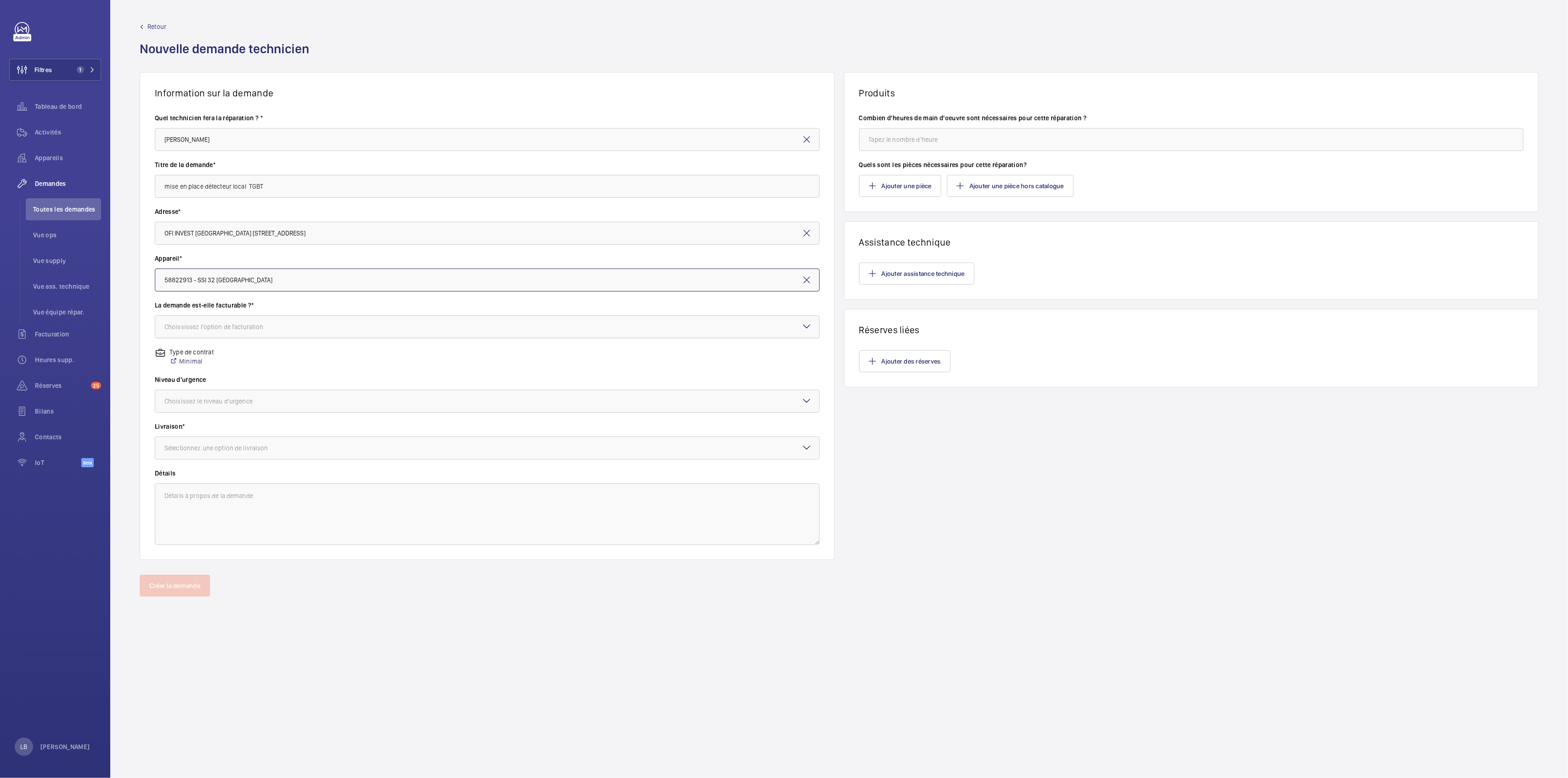
click at [204, 323] on div "Choississez l'option de facturation" at bounding box center [225, 326] width 122 height 9
click at [204, 355] on span "Facturable" at bounding box center [487, 354] width 645 height 9
click at [202, 399] on div "Choisissez le niveau d'urgence" at bounding box center [219, 401] width 111 height 9
click at [217, 433] on span "Prochaine visite" at bounding box center [487, 429] width 645 height 9
click at [262, 452] on div "Sélectionnez une option de livraison" at bounding box center [227, 448] width 127 height 9
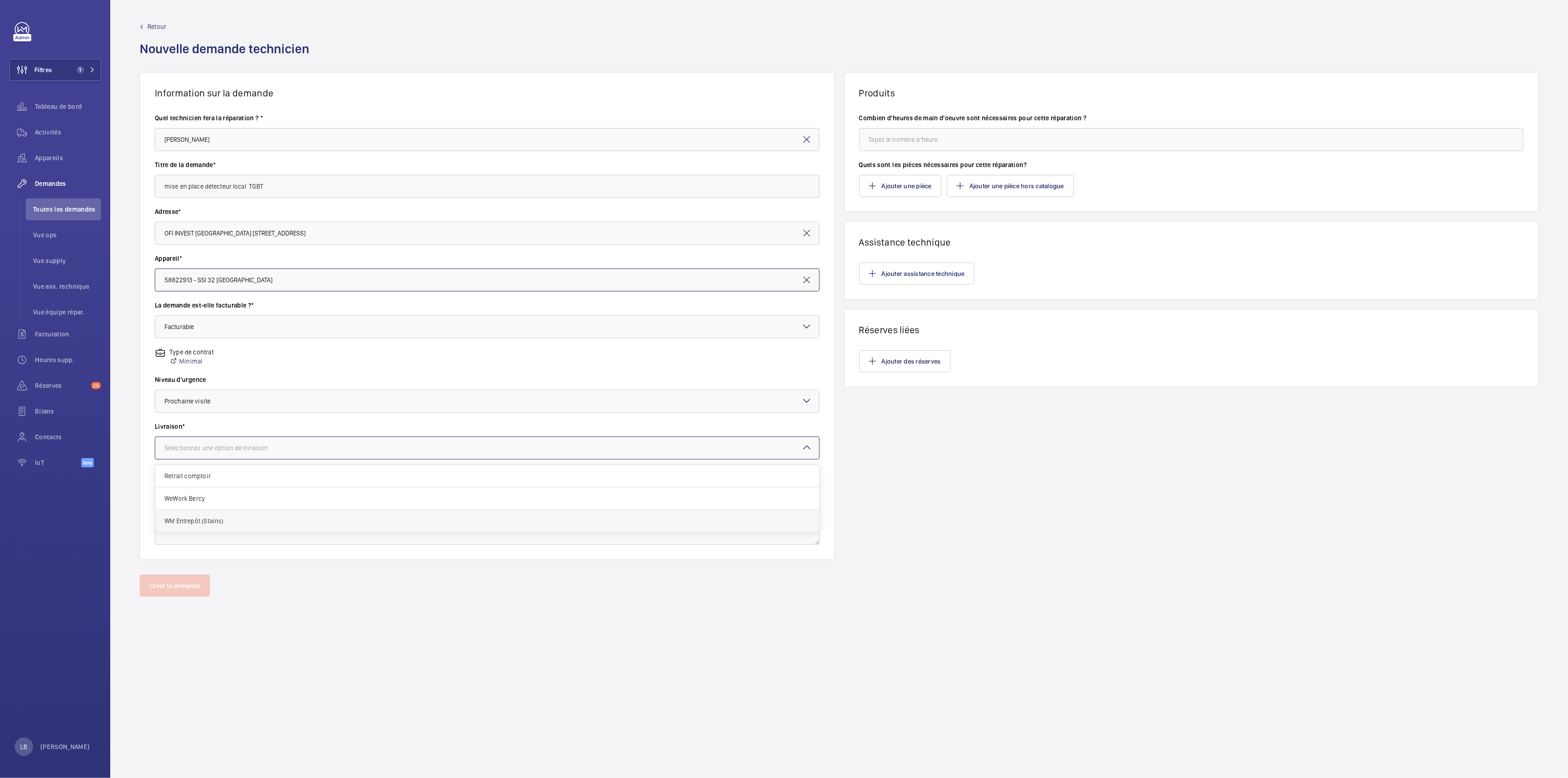
click at [233, 513] on div "WM Entrepôt (Stains)" at bounding box center [487, 522] width 663 height 22
click at [241, 500] on textarea at bounding box center [487, 515] width 664 height 62
click at [287, 186] on input "mise en place détecteur local TGBT" at bounding box center [487, 186] width 664 height 23
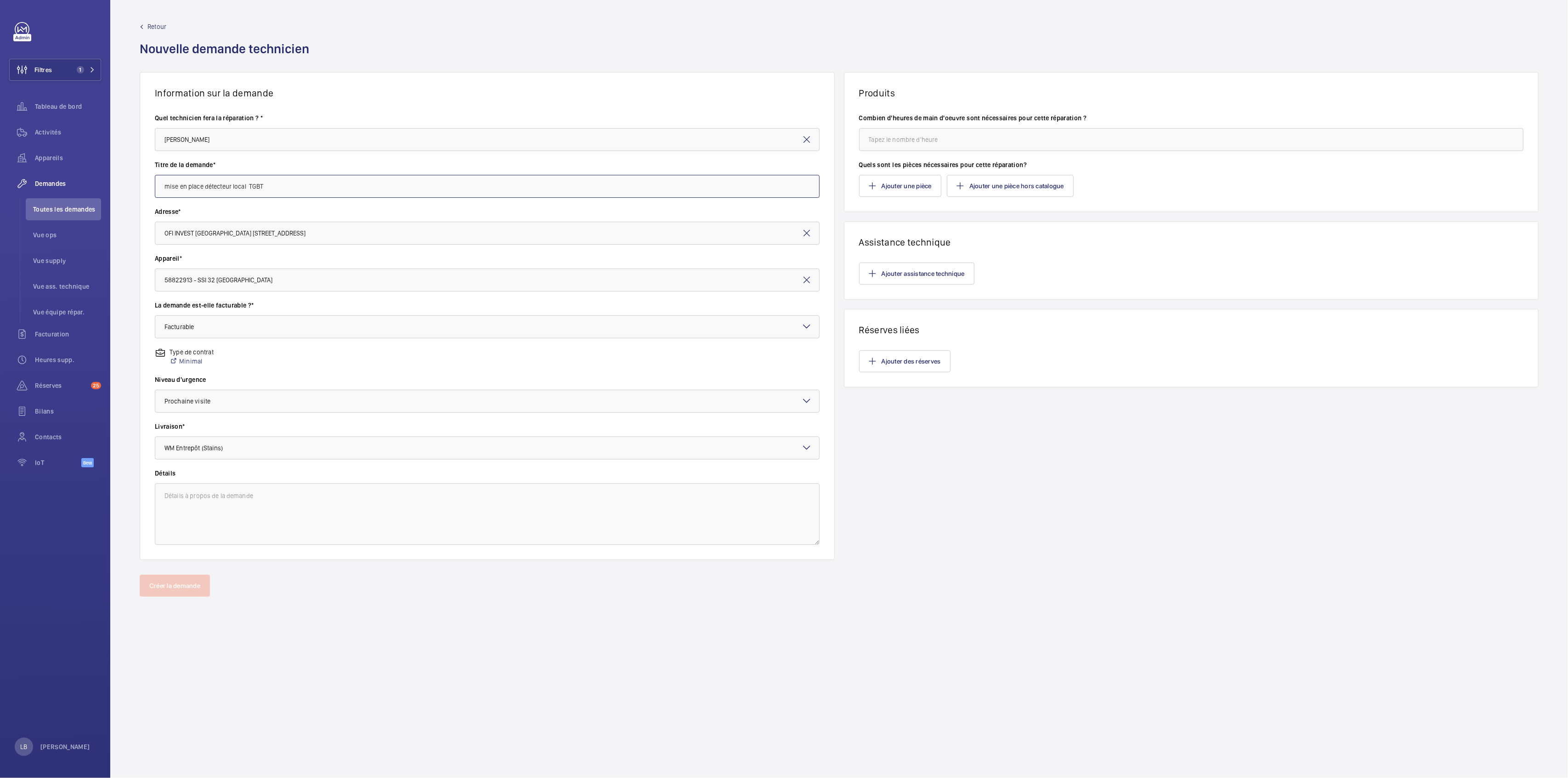
click at [287, 186] on input "mise en place détecteur local TGBT" at bounding box center [487, 186] width 664 height 23
click at [240, 513] on textarea at bounding box center [487, 515] width 664 height 62
paste textarea "mise en place détecteur local TGBT"
type textarea "mise en place détecteur local TGBT"
click at [968, 131] on input "number" at bounding box center [1191, 139] width 664 height 23
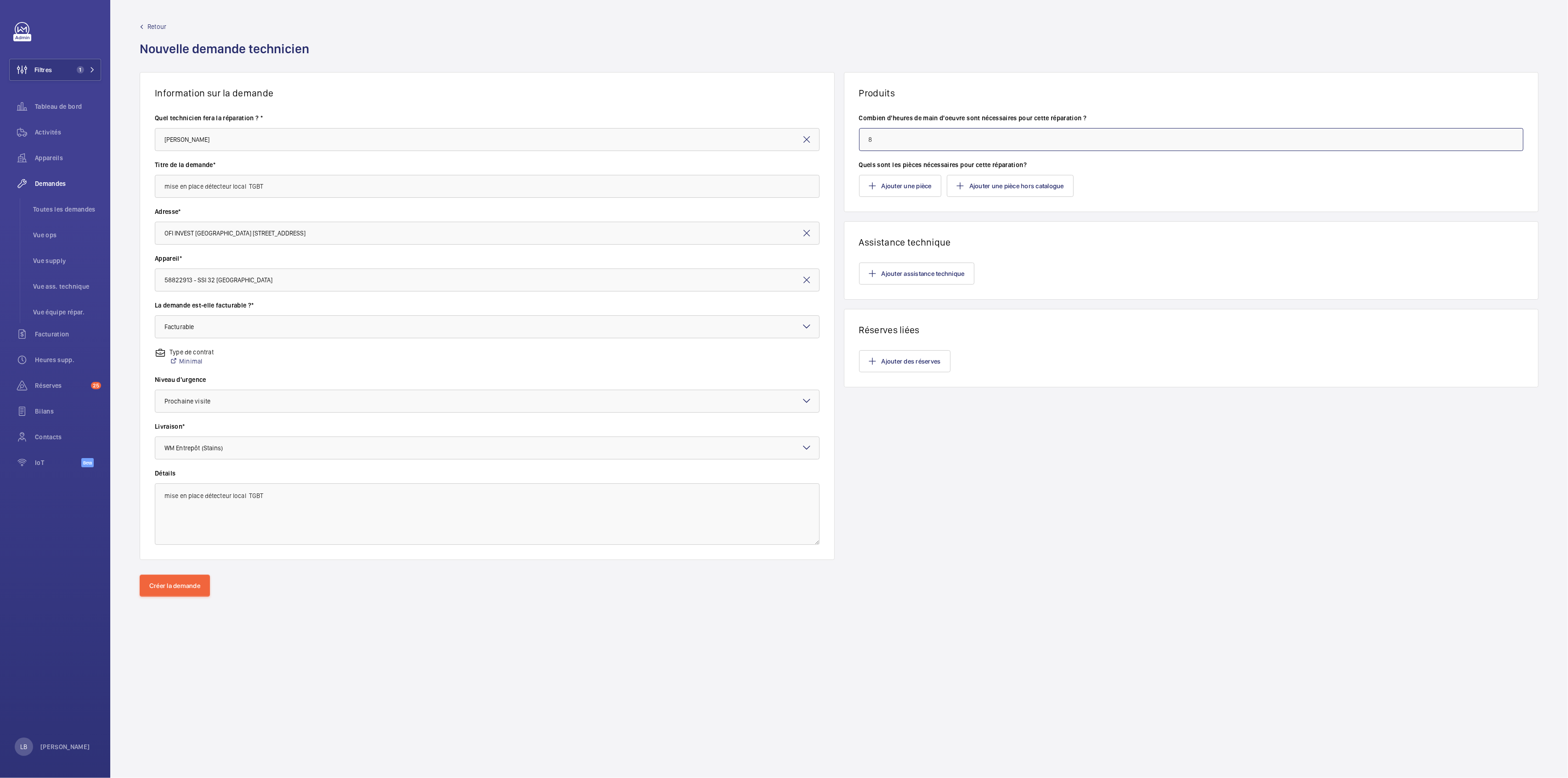
type input "8"
click at [1150, 332] on h1 "Réserves liées" at bounding box center [1191, 330] width 664 height 12
click at [912, 185] on button "Ajouter une pièce" at bounding box center [900, 186] width 82 height 22
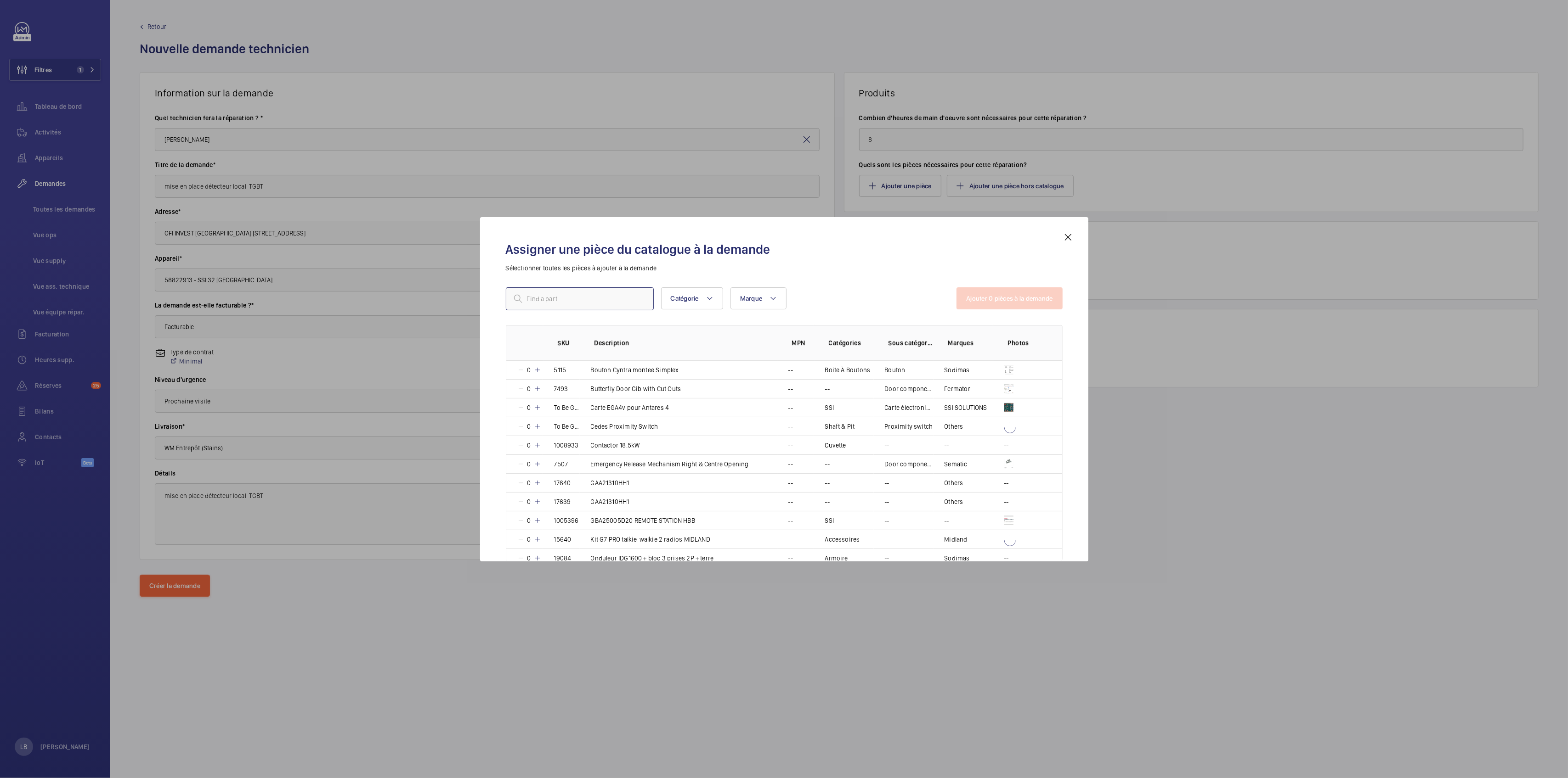
click at [543, 301] on input "text" at bounding box center [580, 298] width 148 height 23
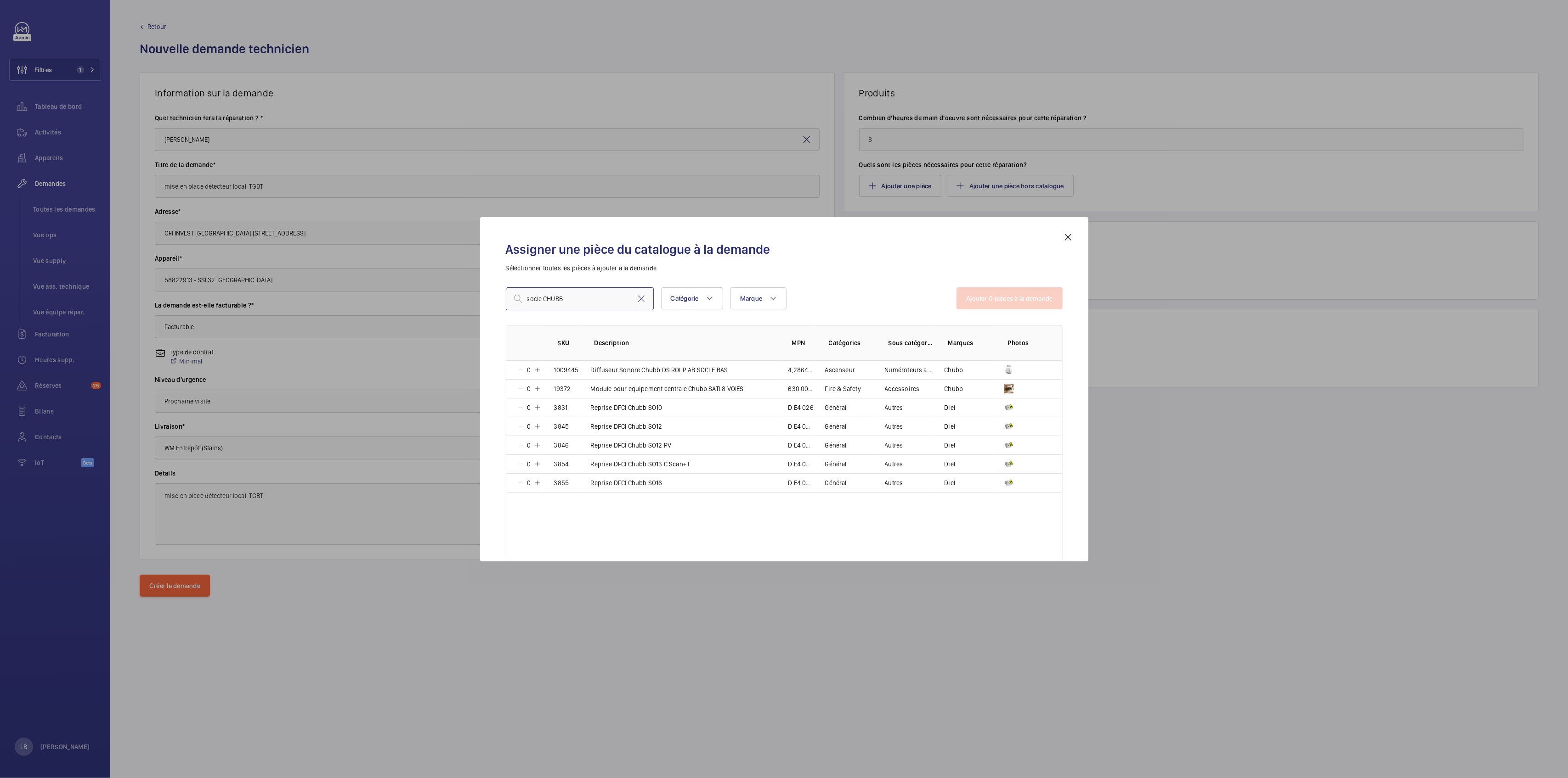
drag, startPoint x: 543, startPoint y: 300, endPoint x: 563, endPoint y: 298, distance: 20.1
click at [563, 298] on input "socle CHUBB" at bounding box center [580, 298] width 148 height 23
type input "socle"
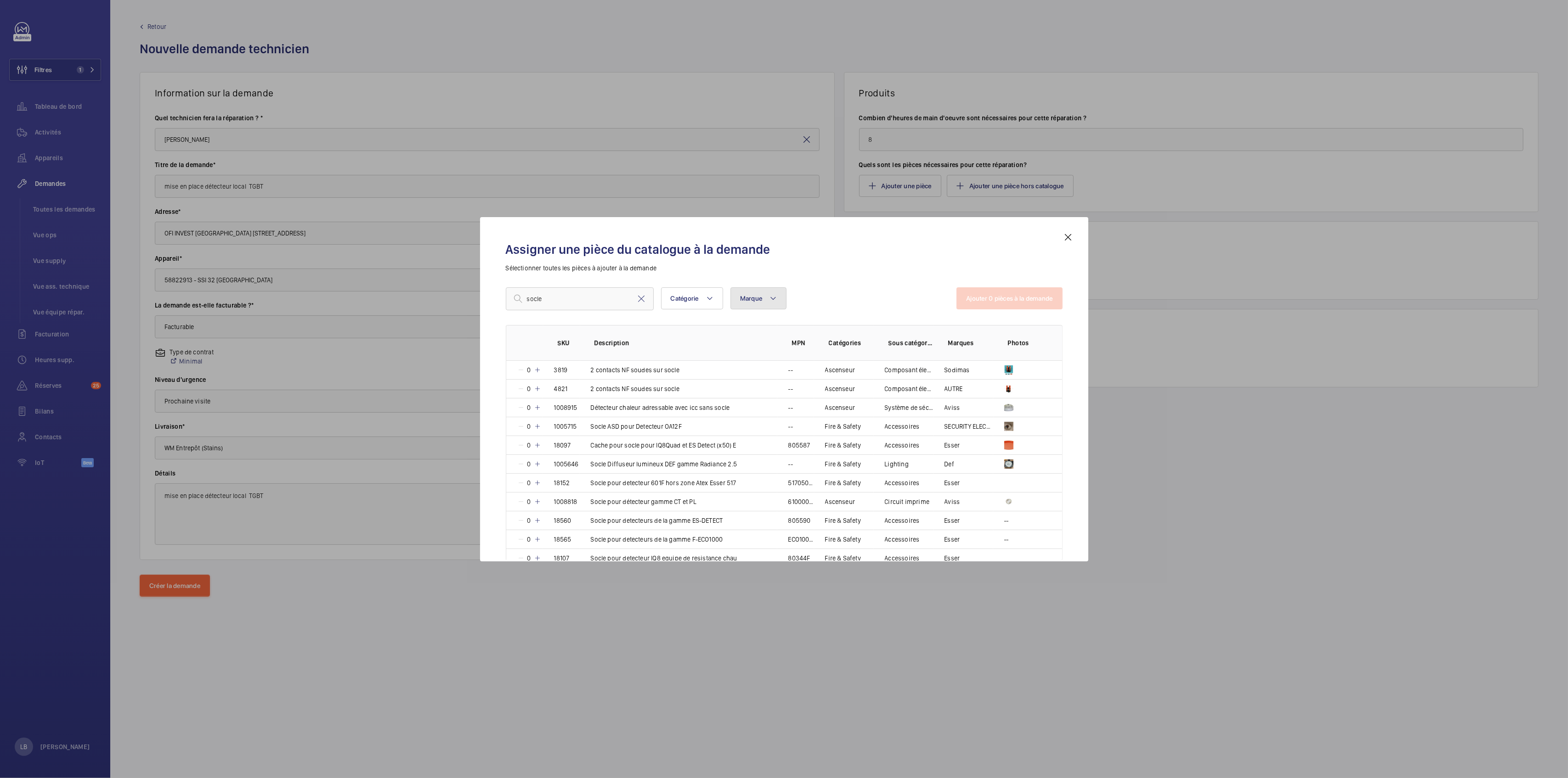
click at [749, 295] on span "Marque" at bounding box center [751, 298] width 23 height 7
click at [764, 333] on input "text" at bounding box center [817, 331] width 160 height 19
type input "chubb"
click at [743, 361] on input "chubb" at bounding box center [744, 360] width 18 height 18
checkbox input "true"
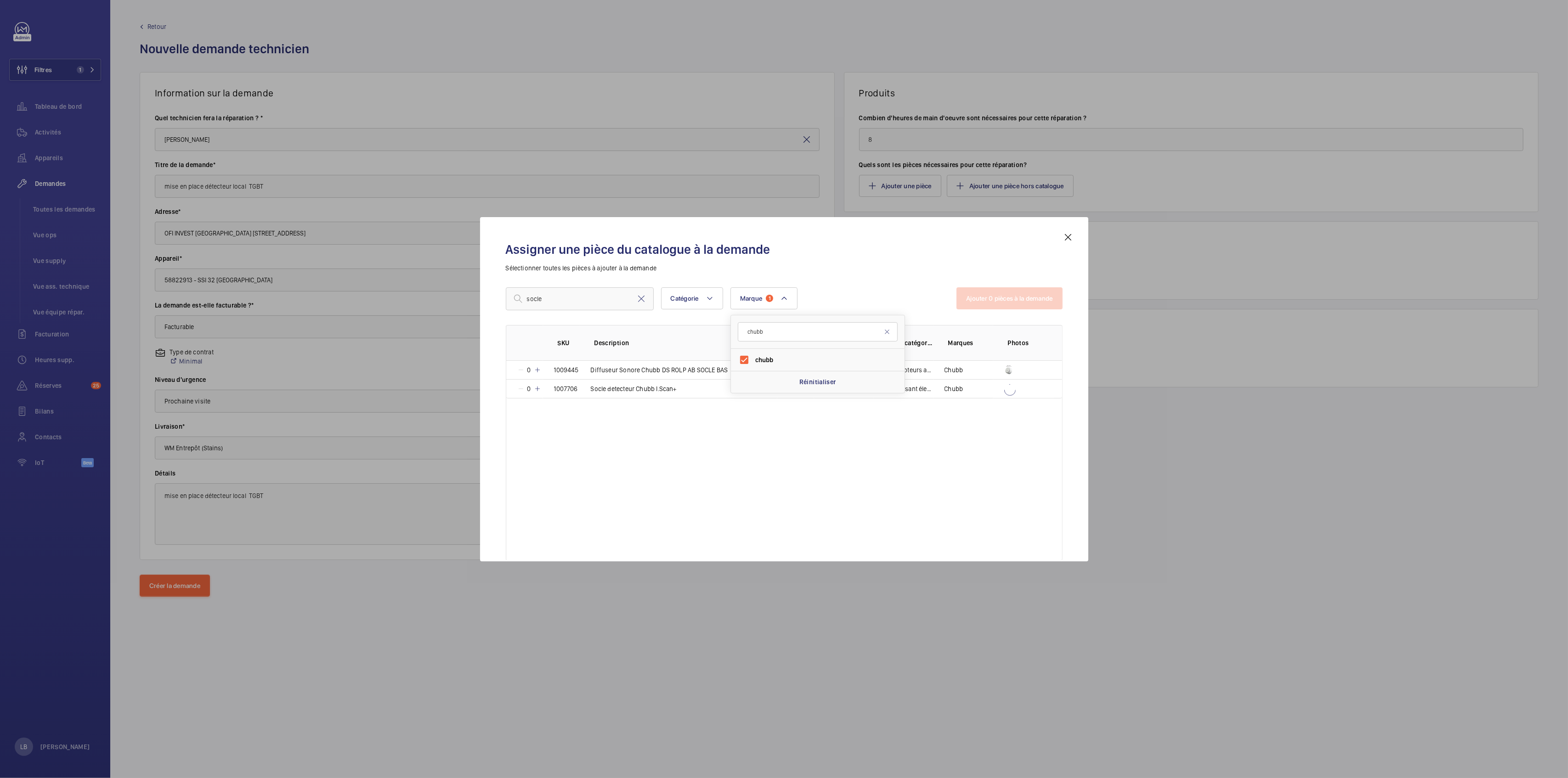
click at [882, 269] on p "Sélectionner toutes les pièces à ajouter à la demande" at bounding box center [784, 267] width 557 height 9
click at [746, 388] on td "Socle detecteur Chubb I.Scan+" at bounding box center [678, 388] width 197 height 19
click at [1030, 298] on button "Ajouter 1 pièces à la demande" at bounding box center [1009, 298] width 105 height 22
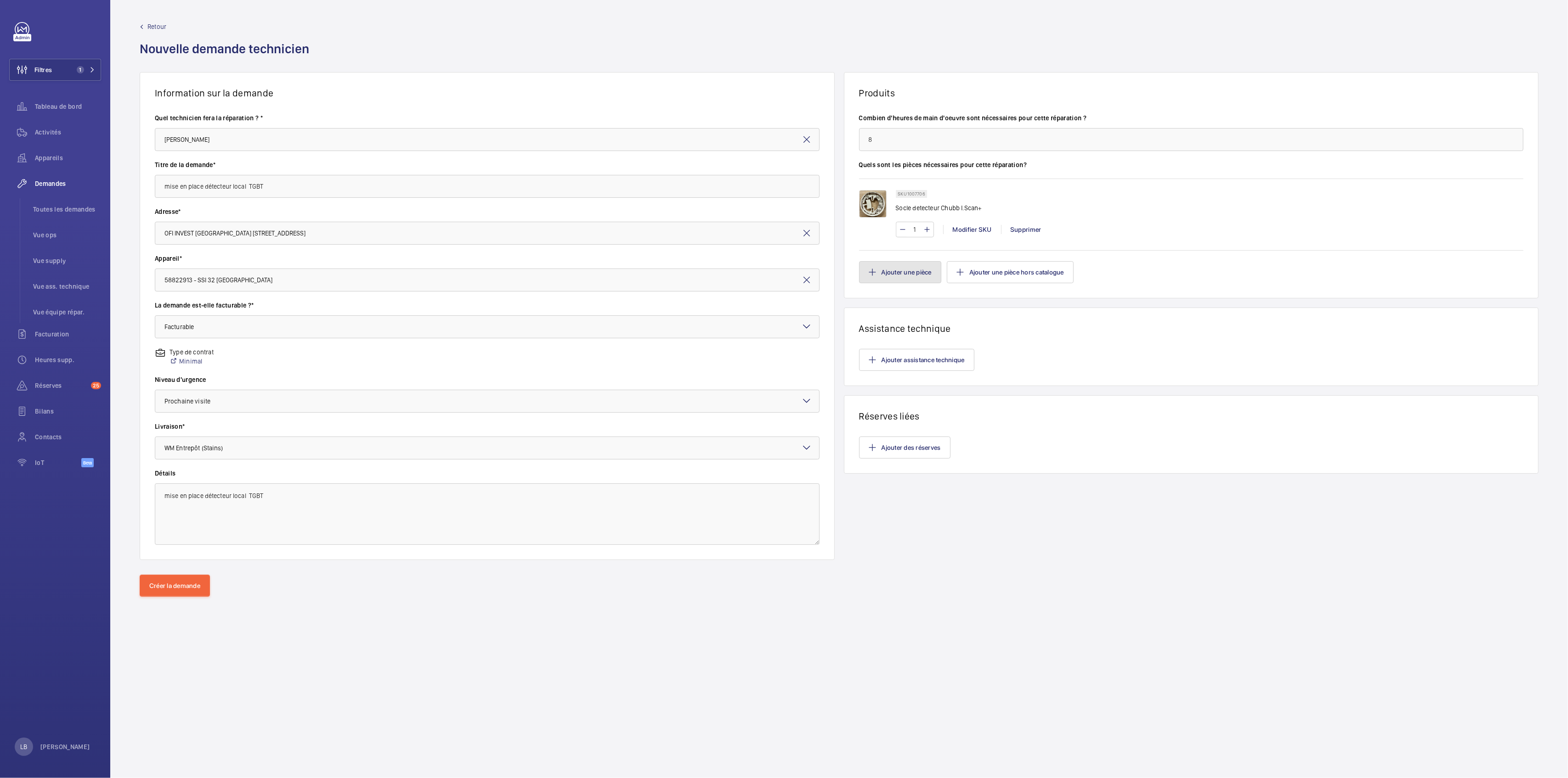
click at [899, 270] on button "Ajouter une pièce" at bounding box center [900, 272] width 82 height 22
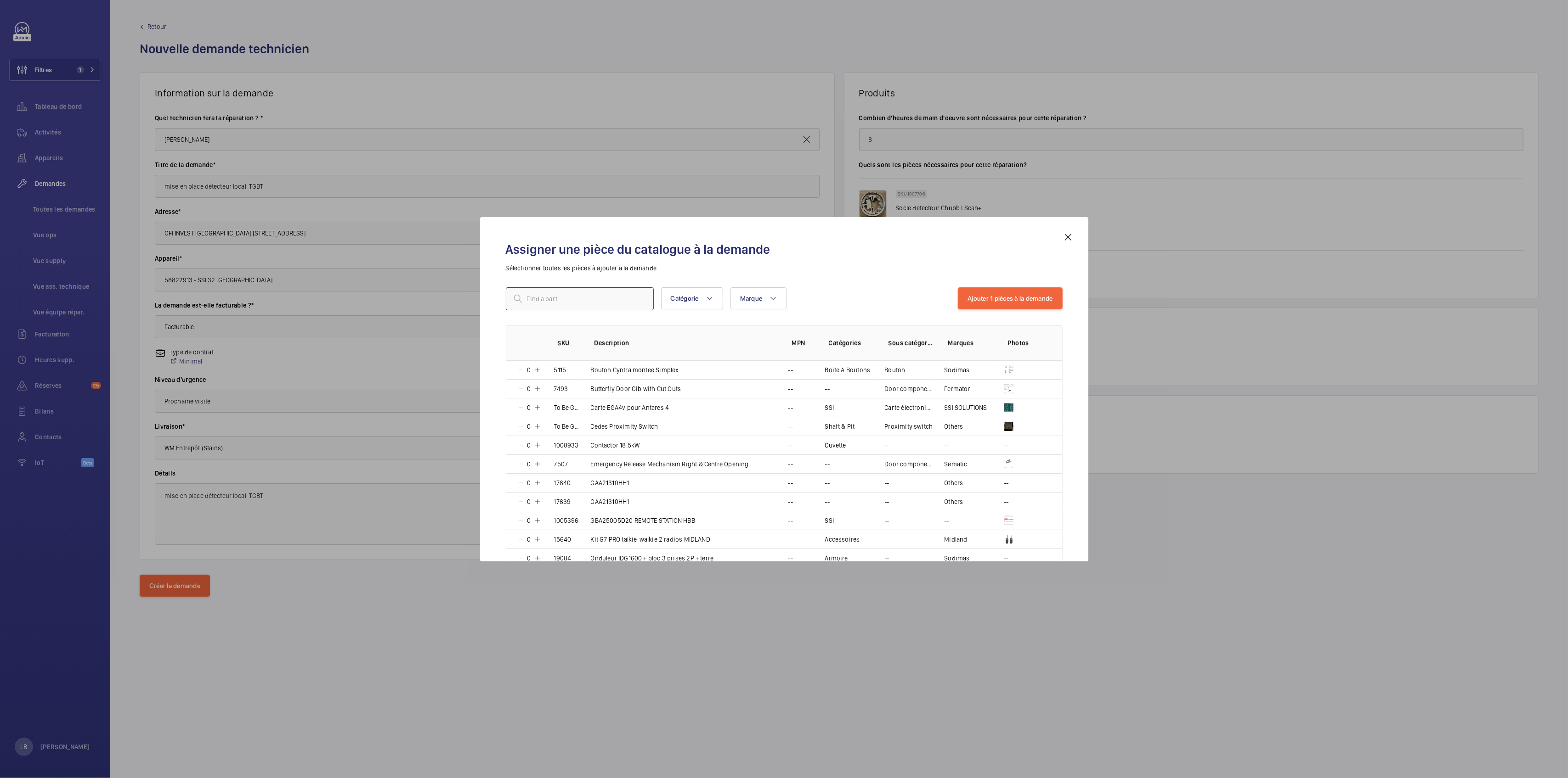
click at [619, 300] on input "text" at bounding box center [580, 298] width 148 height 23
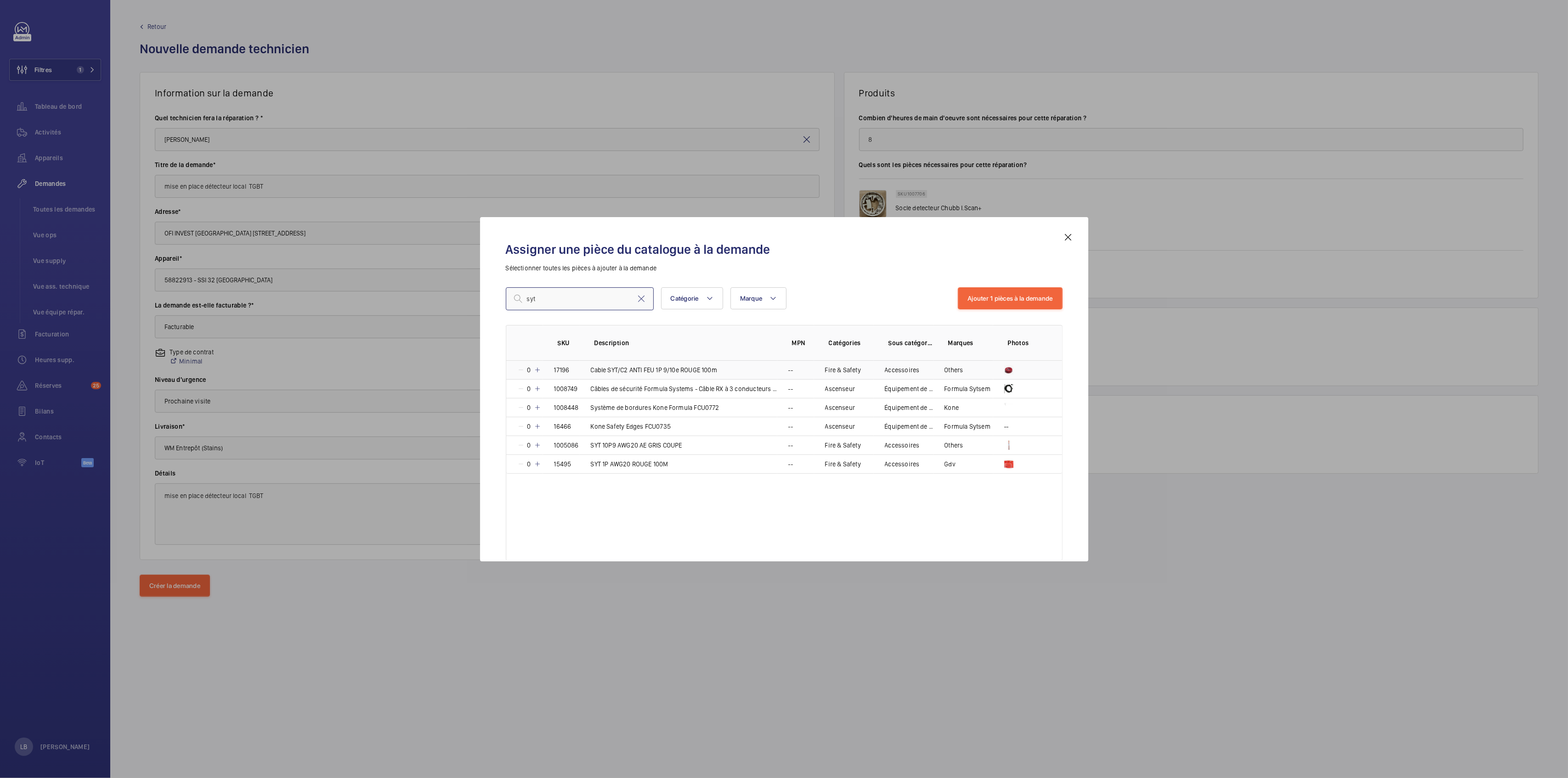
type input "syt"
click at [592, 371] on p "Cable SYT/C2 ANTI FEU 1P 9/10e ROUGE 100m" at bounding box center [653, 370] width 127 height 9
click at [592, 370] on p "Cable SYT/C2 ANTI FEU 1P 9/10e ROUGE 100m" at bounding box center [653, 370] width 127 height 9
click at [1025, 307] on button "Ajouter 2 pièces à la demande" at bounding box center [1008, 298] width 105 height 22
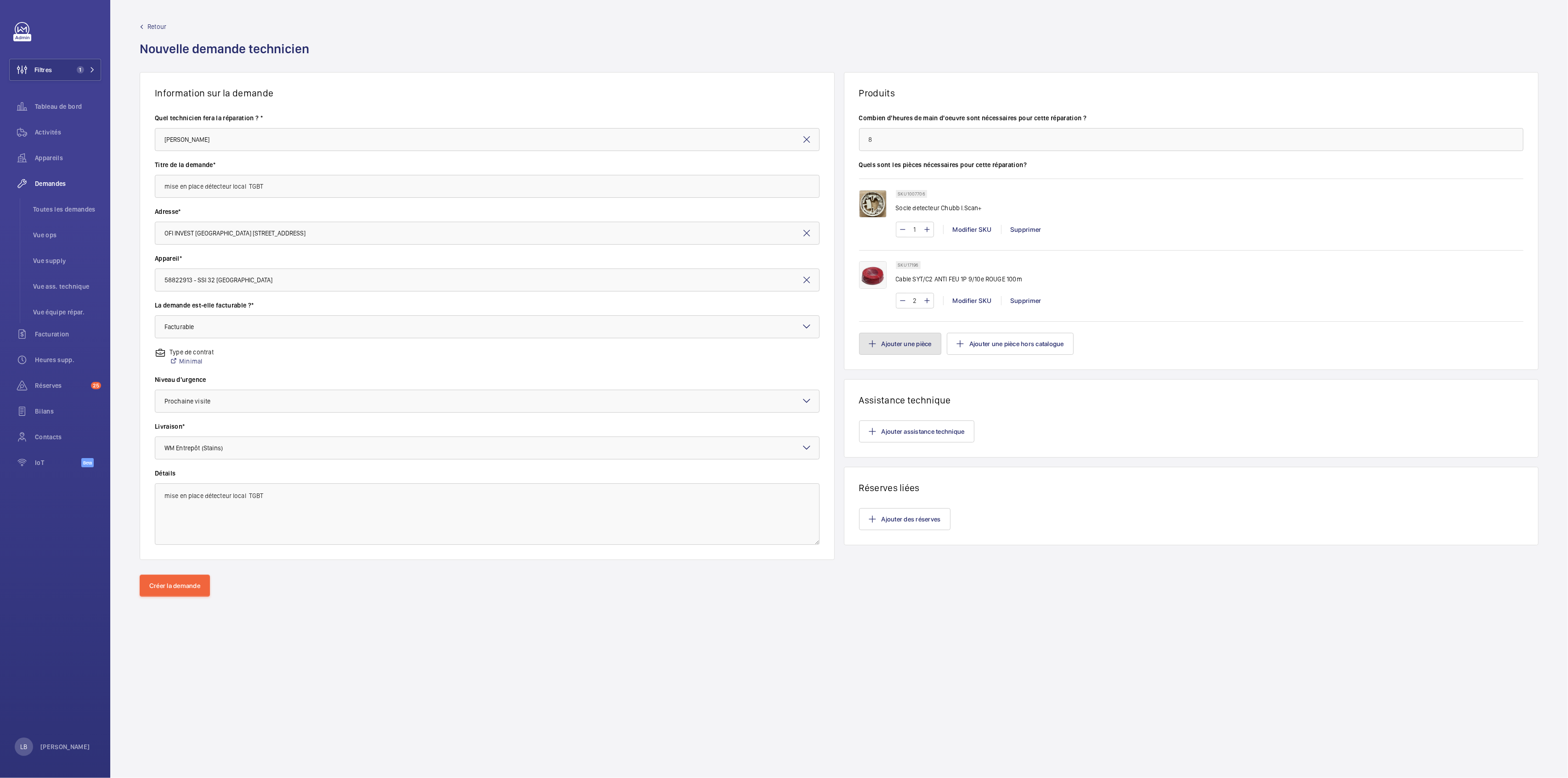
click at [885, 336] on button "Ajouter une pièce" at bounding box center [900, 344] width 82 height 22
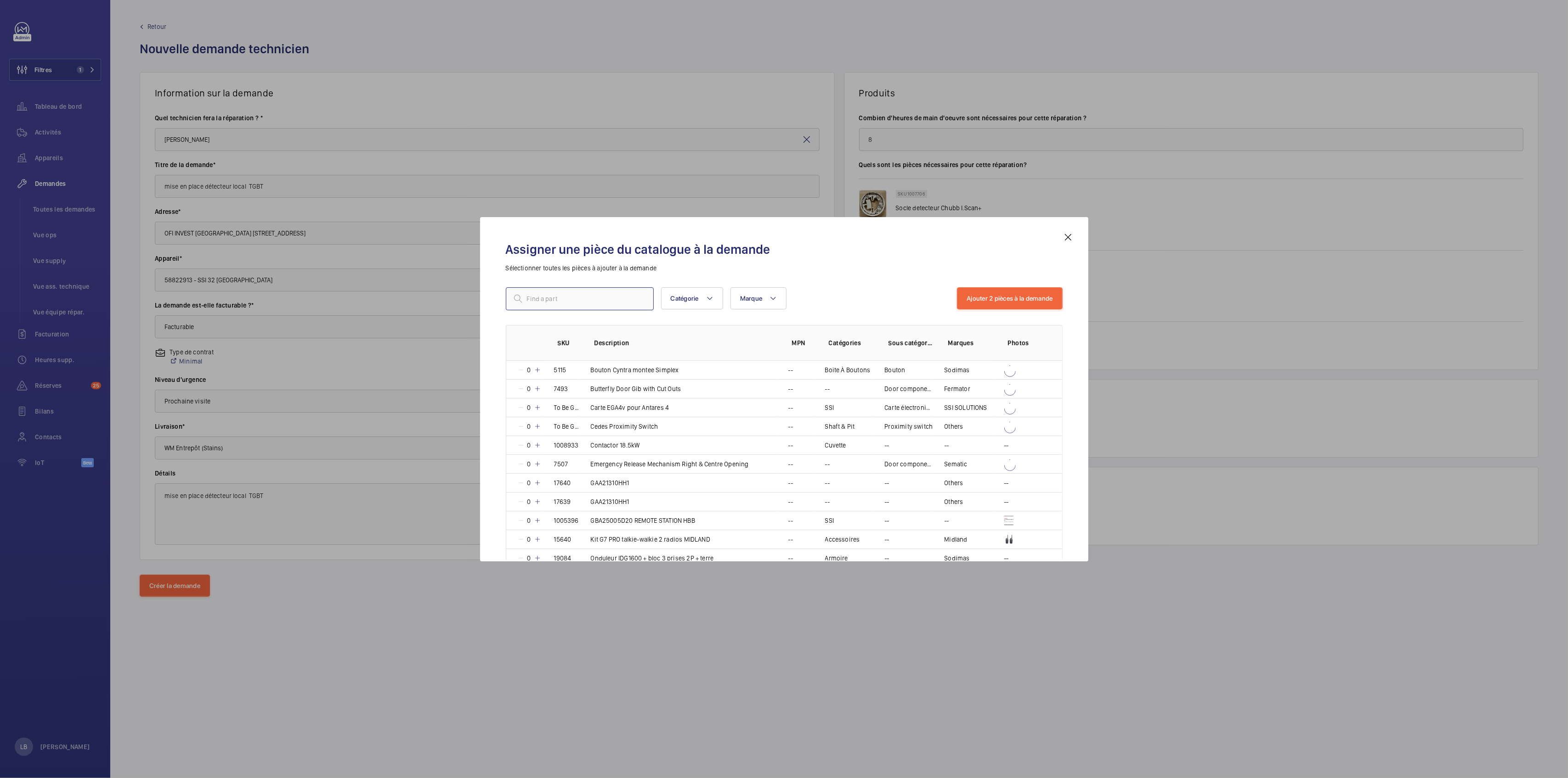
click at [573, 298] on input "text" at bounding box center [580, 298] width 148 height 23
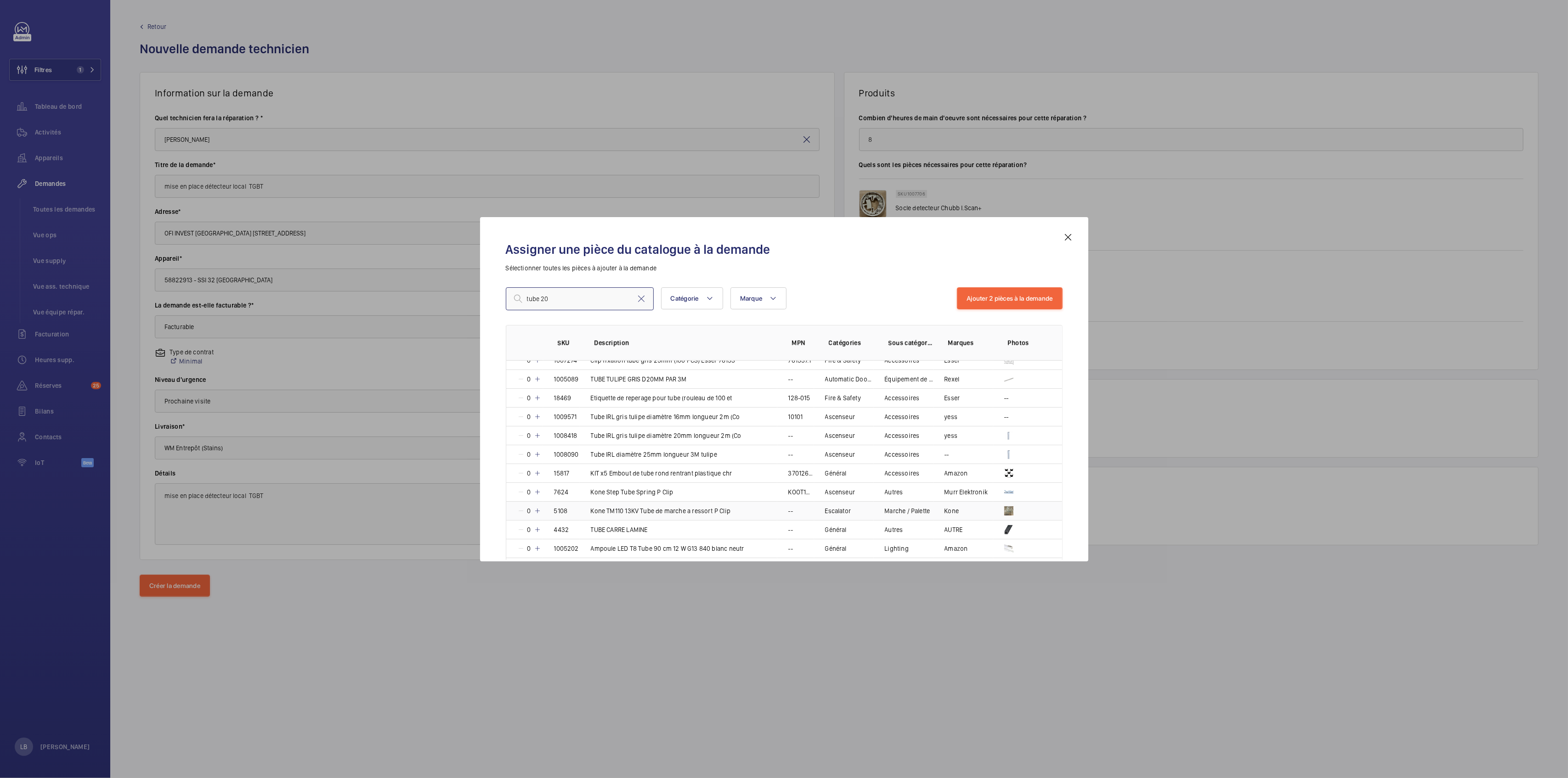
scroll to position [1223, 0]
click at [757, 422] on td "Tube IRL gris tulipe diamètre 20mm longueur 2m (Co" at bounding box center [678, 427] width 197 height 19
click at [536, 424] on mat-icon at bounding box center [536, 427] width 7 height 7
click at [537, 424] on mat-icon at bounding box center [537, 427] width 7 height 7
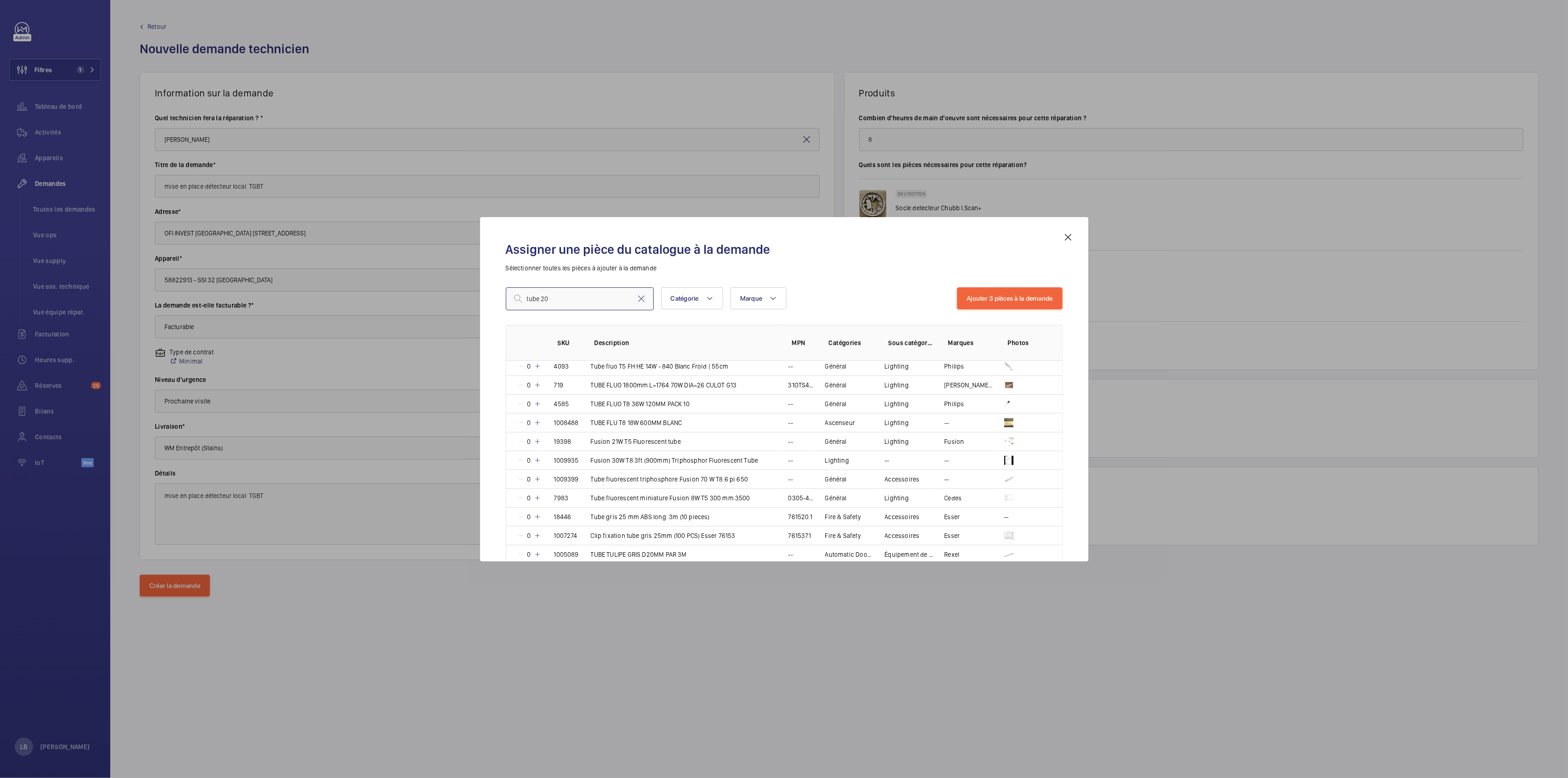
click at [526, 296] on input "tube 20" at bounding box center [580, 298] width 148 height 23
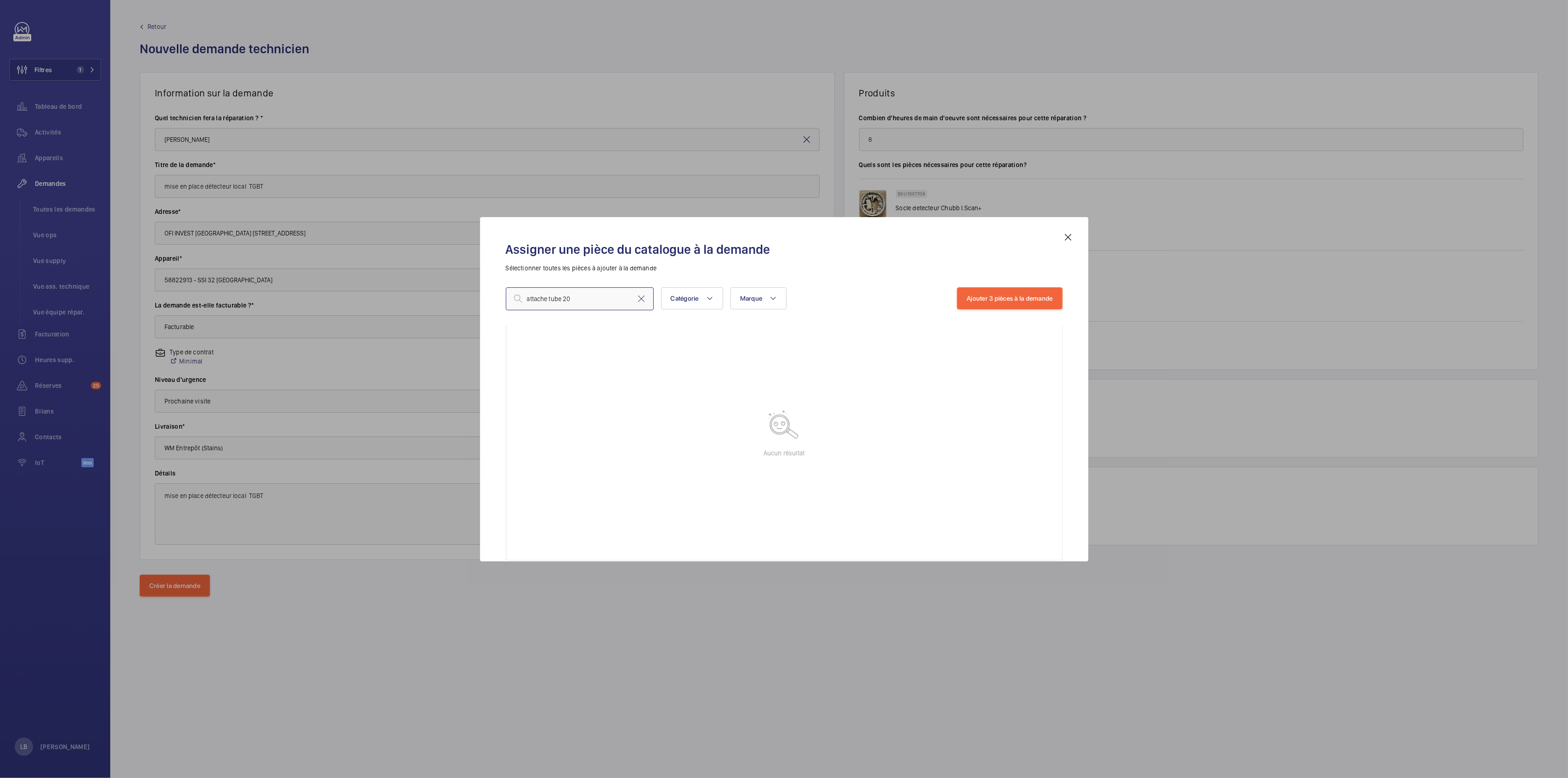
drag, startPoint x: 563, startPoint y: 298, endPoint x: 585, endPoint y: 305, distance: 23.1
click at [585, 305] on input "attache tube 20" at bounding box center [580, 298] width 148 height 23
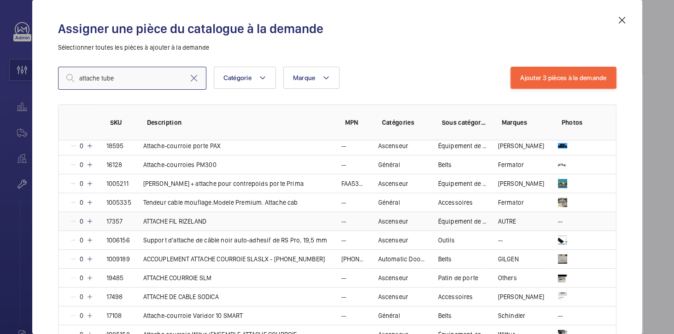
scroll to position [10, 0]
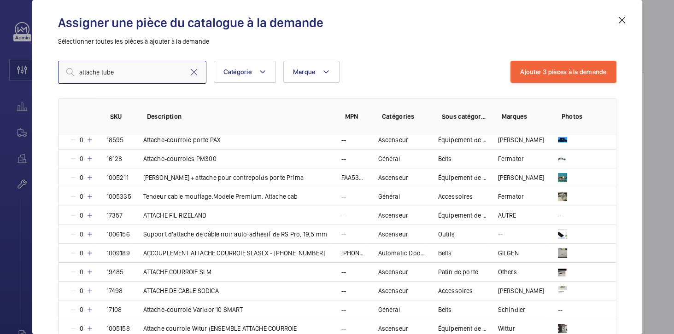
click at [122, 71] on input "attache tube" at bounding box center [132, 72] width 148 height 23
click at [121, 71] on input "attache tube" at bounding box center [132, 72] width 148 height 23
click at [120, 71] on input "attache tube" at bounding box center [132, 72] width 148 height 23
click at [100, 70] on input "attache tube" at bounding box center [132, 72] width 148 height 23
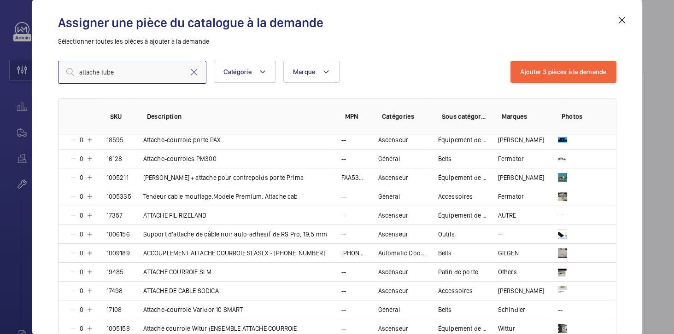
click at [100, 70] on input "attache tube" at bounding box center [132, 72] width 148 height 23
drag, startPoint x: 100, startPoint y: 70, endPoint x: 92, endPoint y: 70, distance: 8.3
click at [92, 70] on input "attache tube" at bounding box center [132, 72] width 148 height 23
click at [100, 72] on input "attache tube" at bounding box center [132, 72] width 148 height 23
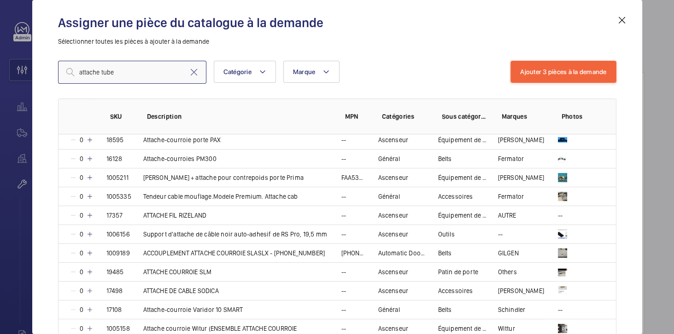
type input "a ttachetube"
drag, startPoint x: 123, startPoint y: 74, endPoint x: 77, endPoint y: 73, distance: 46.0
click at [77, 73] on input "a ttachetube" at bounding box center [132, 72] width 148 height 23
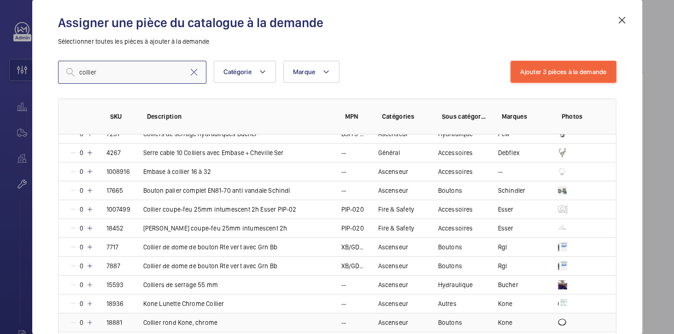
scroll to position [0, 0]
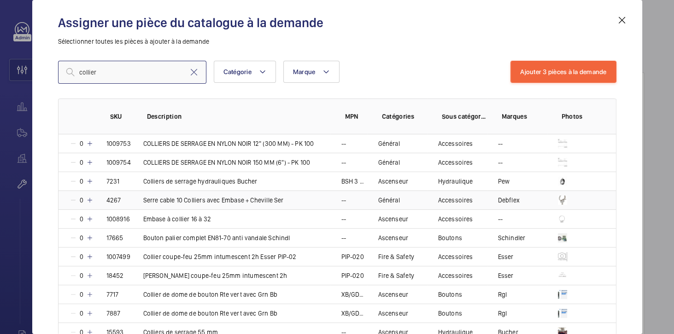
type input "collier"
click at [303, 198] on td "Serre cable 10 Colliers avec Embase + Cheville Ser" at bounding box center [231, 200] width 198 height 19
click at [88, 201] on mat-icon at bounding box center [88, 200] width 7 height 7
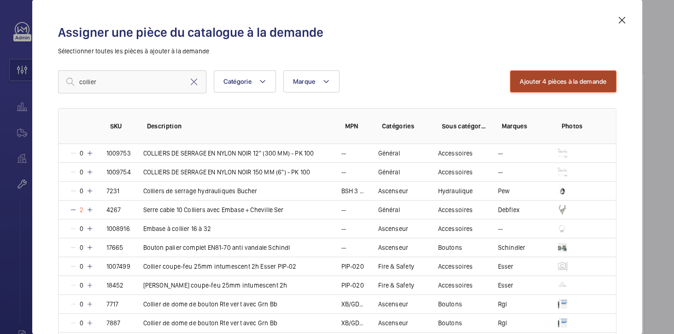
click at [565, 82] on button "Ajouter 4 pièces à la demande" at bounding box center [563, 81] width 106 height 22
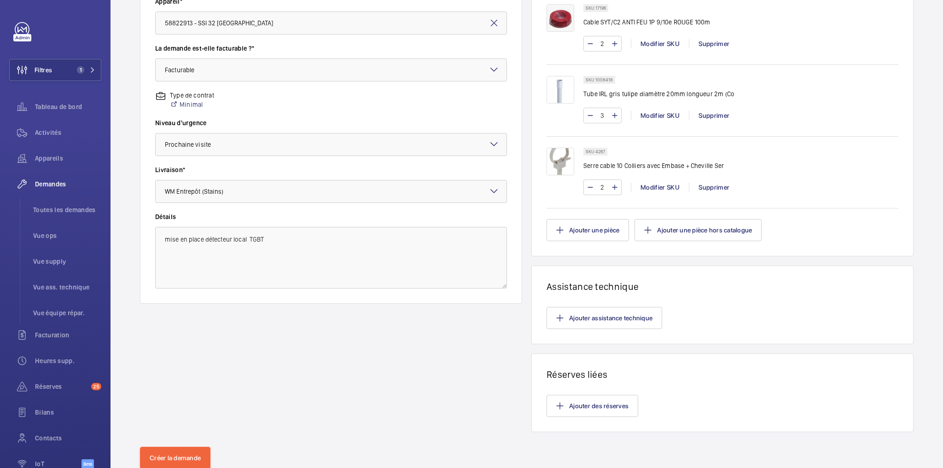
scroll to position [285, 0]
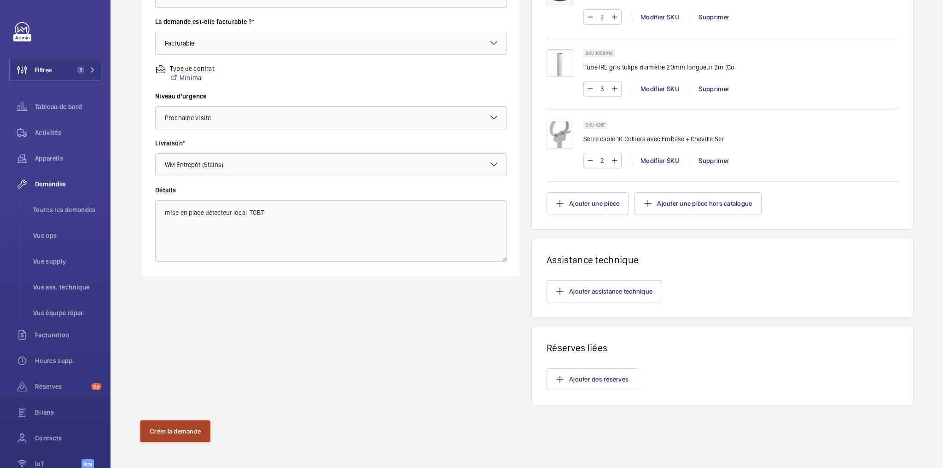
click at [184, 427] on button "Créer la demande" at bounding box center [175, 431] width 70 height 22
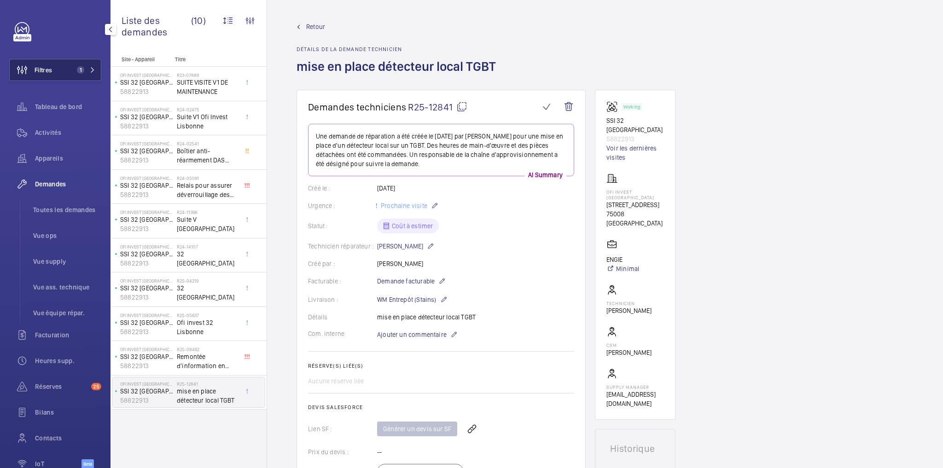
click at [63, 67] on button "Filtres 1" at bounding box center [55, 70] width 92 height 22
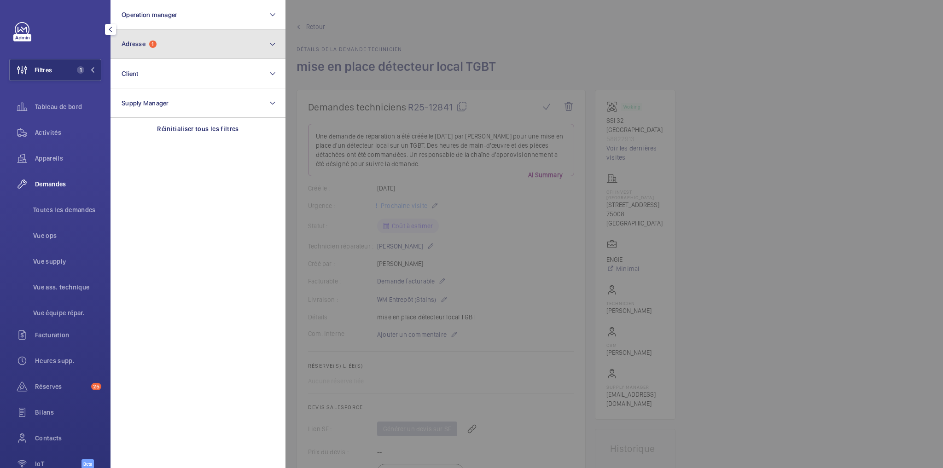
click at [164, 39] on button "Adresse 1" at bounding box center [198, 43] width 175 height 29
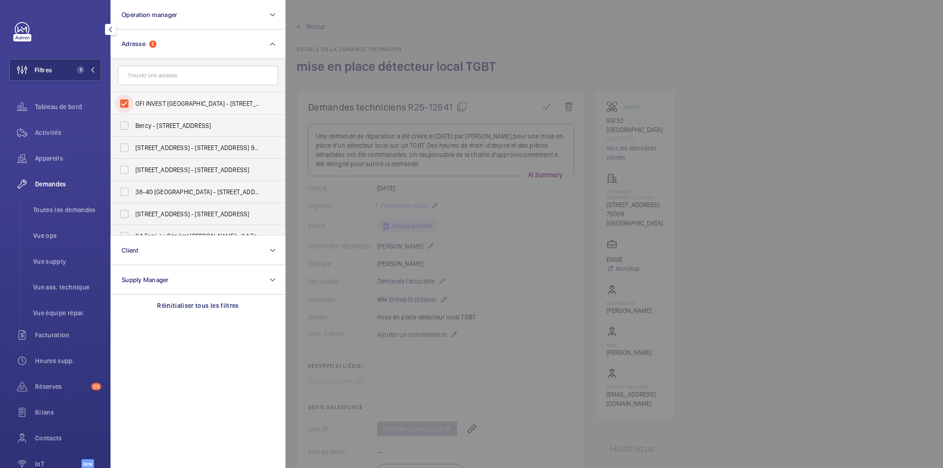
click at [126, 99] on input "OFI INVEST Lisbonne - 32 Rue de Lisbonne, PARIS 75008" at bounding box center [124, 103] width 18 height 18
checkbox input "false"
click at [154, 76] on input "text" at bounding box center [198, 75] width 160 height 19
type input "104"
click at [123, 109] on input "104 Boulevard Haussmann - 104 Boulevard Haussmann, 75008 PARIS, PARIS 75008" at bounding box center [124, 103] width 18 height 18
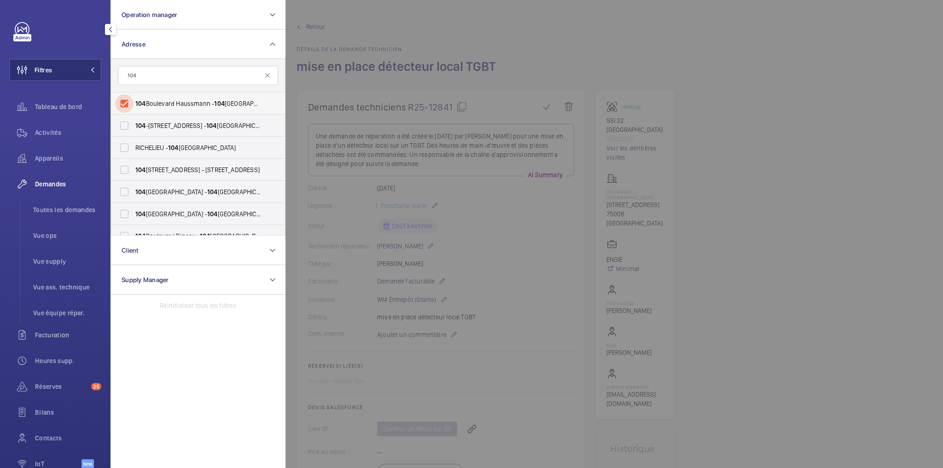
checkbox input "true"
click at [568, 43] on div at bounding box center [756, 234] width 943 height 468
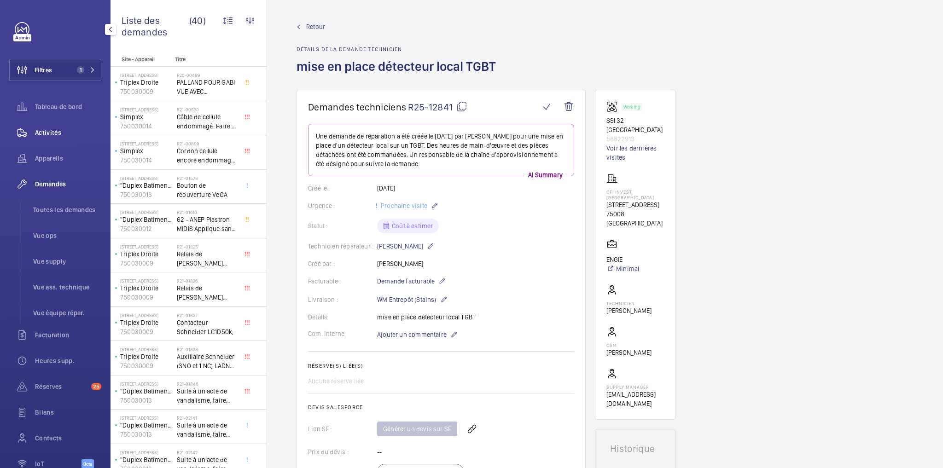
click at [41, 131] on span "Activités" at bounding box center [68, 132] width 66 height 9
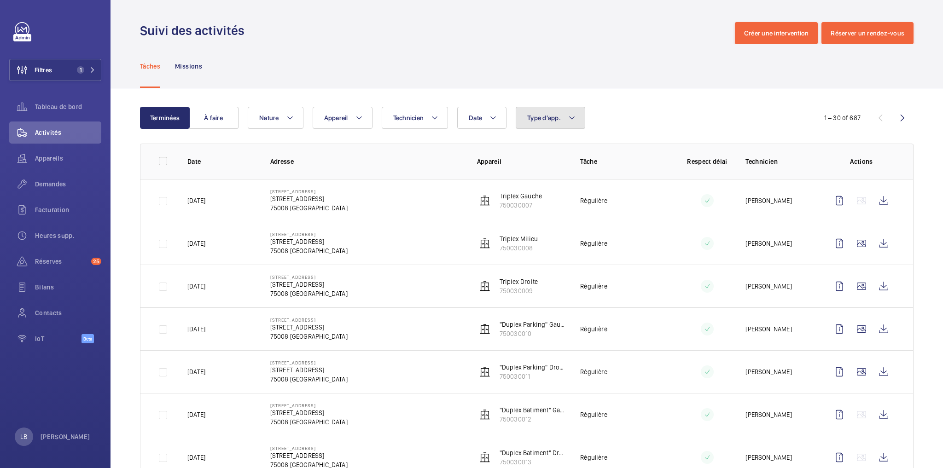
click at [545, 116] on span "Type d'app." at bounding box center [544, 117] width 34 height 7
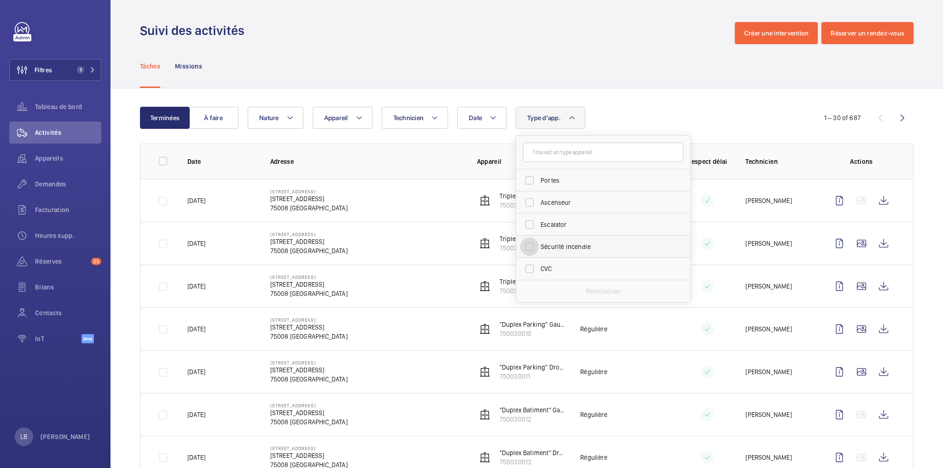
click at [531, 248] on input "Sécurité incendie" at bounding box center [529, 247] width 18 height 18
checkbox input "true"
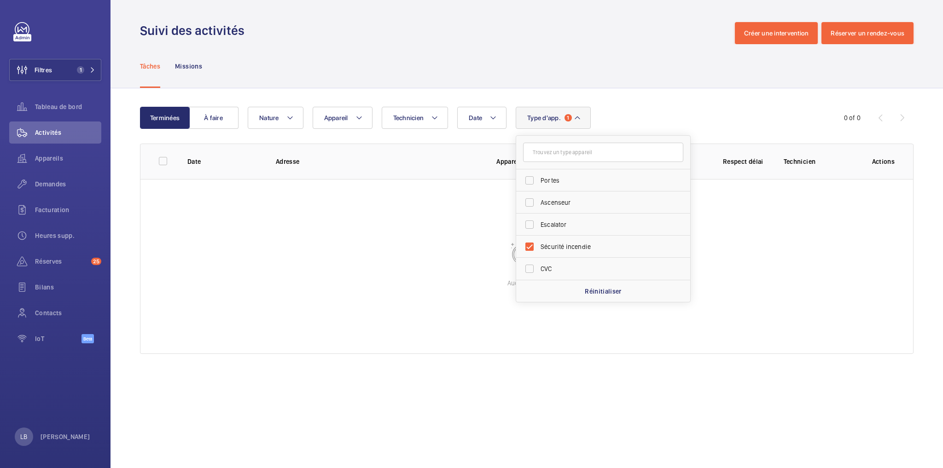
click at [585, 25] on div "Suivi des activités Créer une intervention Réserver un rendez-vous" at bounding box center [527, 33] width 774 height 22
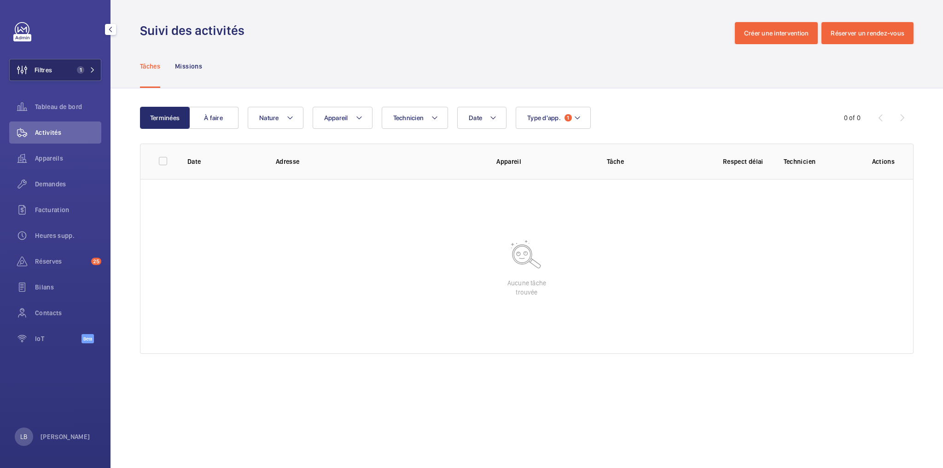
click at [75, 65] on button "Filtres 1" at bounding box center [55, 70] width 92 height 22
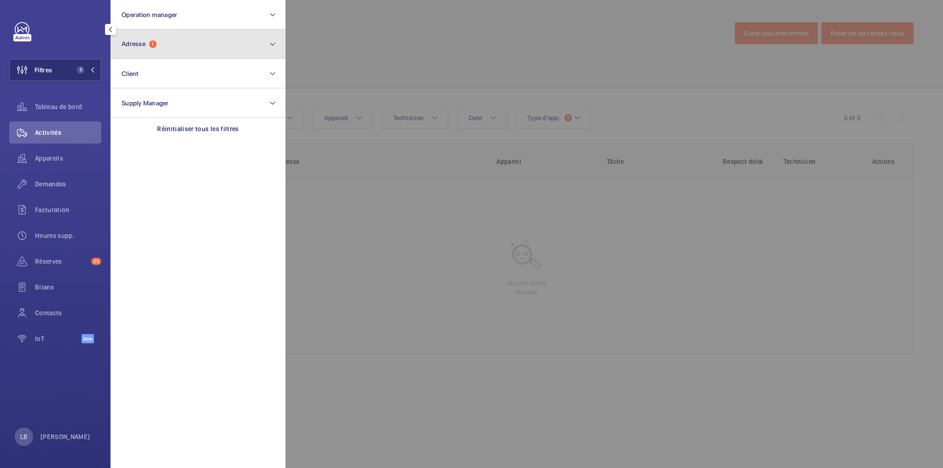
click at [146, 49] on button "Adresse 1" at bounding box center [198, 43] width 175 height 29
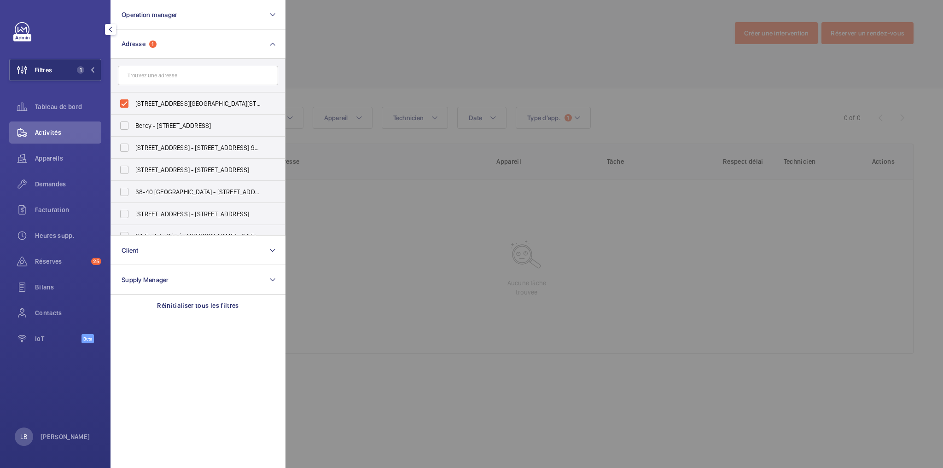
click at [133, 81] on input "text" at bounding box center [198, 75] width 160 height 19
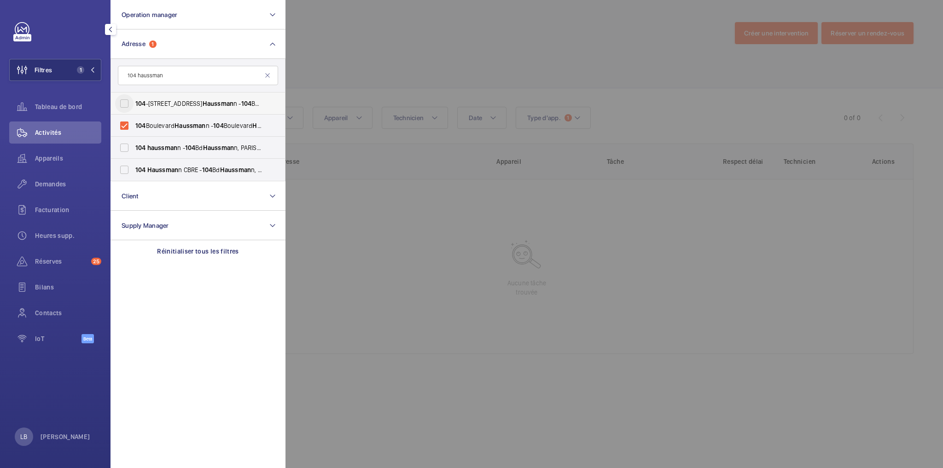
type input "104 haussman"
drag, startPoint x: 127, startPoint y: 107, endPoint x: 128, endPoint y: 115, distance: 7.4
click at [128, 109] on input "104 -110, Boulevard Haussman n - 104 Boulevard Haussman n, 75008 PARIS, PARIS 7…" at bounding box center [124, 103] width 18 height 18
checkbox input "true"
click at [130, 150] on input "104 haussman n - [GEOGRAPHIC_DATA]" at bounding box center [124, 148] width 18 height 18
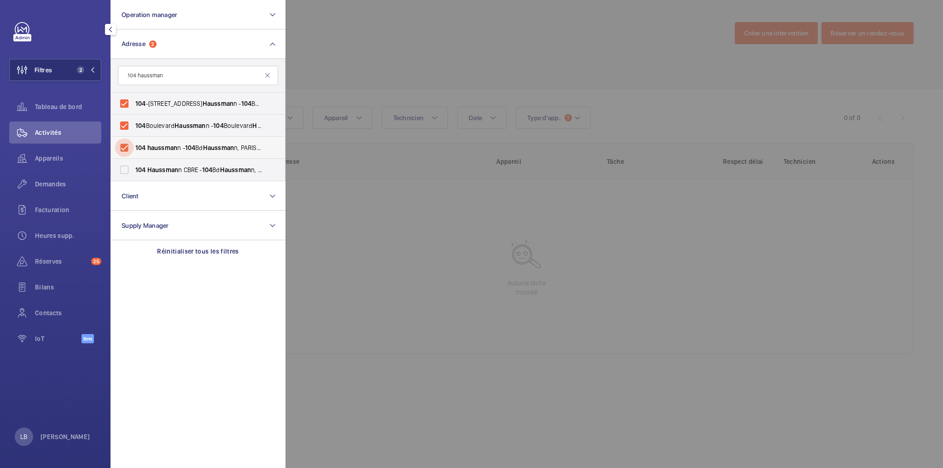
checkbox input "true"
click at [122, 169] on input "104 Haussman n CBRE - [GEOGRAPHIC_DATA]" at bounding box center [124, 170] width 18 height 18
checkbox input "true"
click at [368, 47] on div at bounding box center [756, 234] width 943 height 468
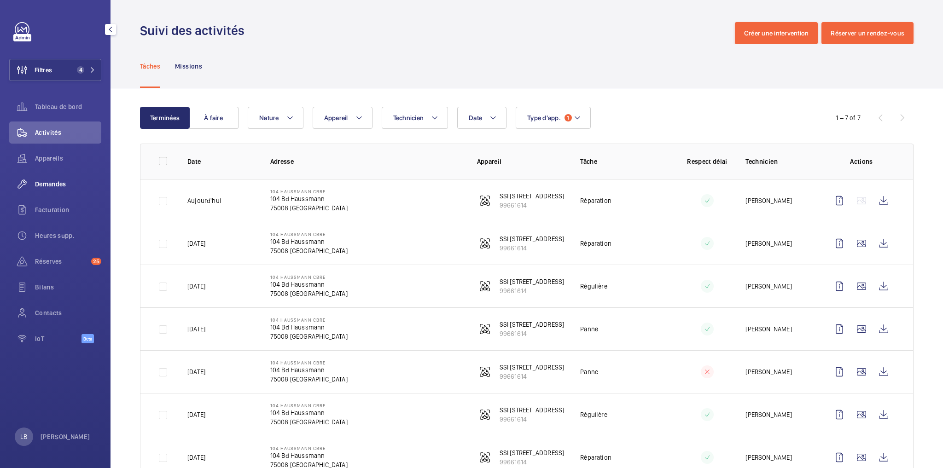
click at [49, 179] on div "Demandes" at bounding box center [55, 184] width 92 height 22
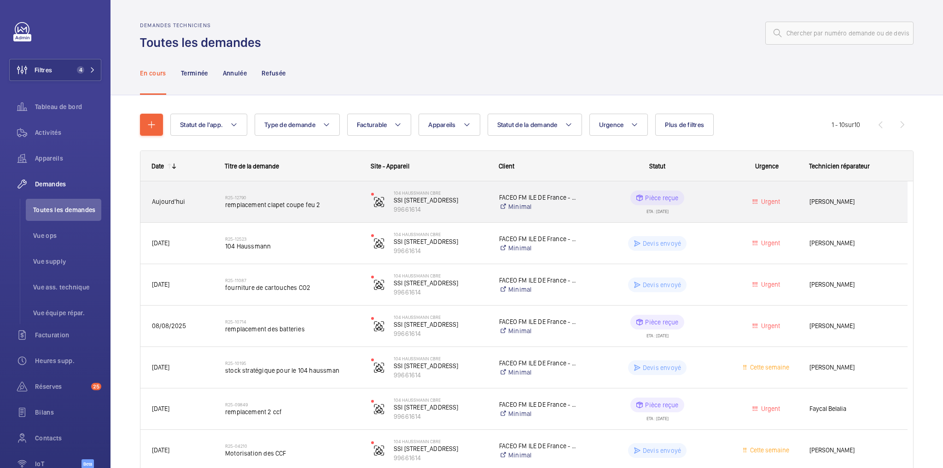
click at [734, 204] on div "Urgent" at bounding box center [761, 201] width 72 height 29
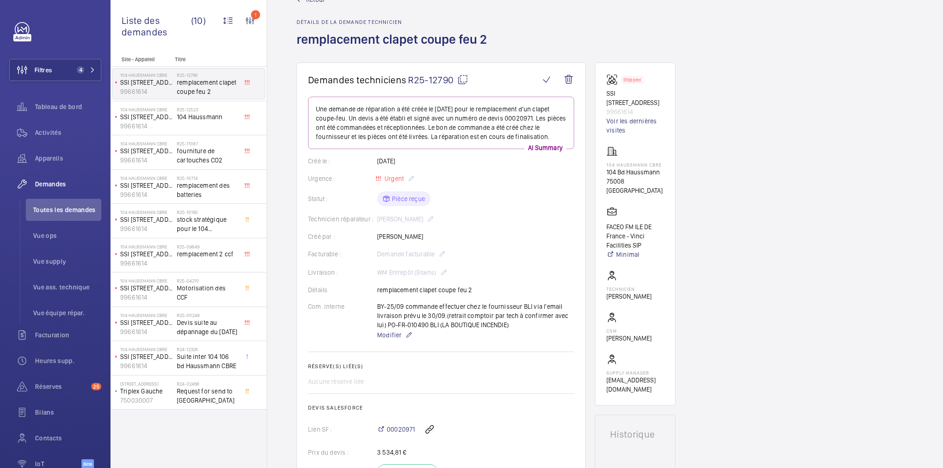
scroll to position [18, 0]
